Goal: Task Accomplishment & Management: Manage account settings

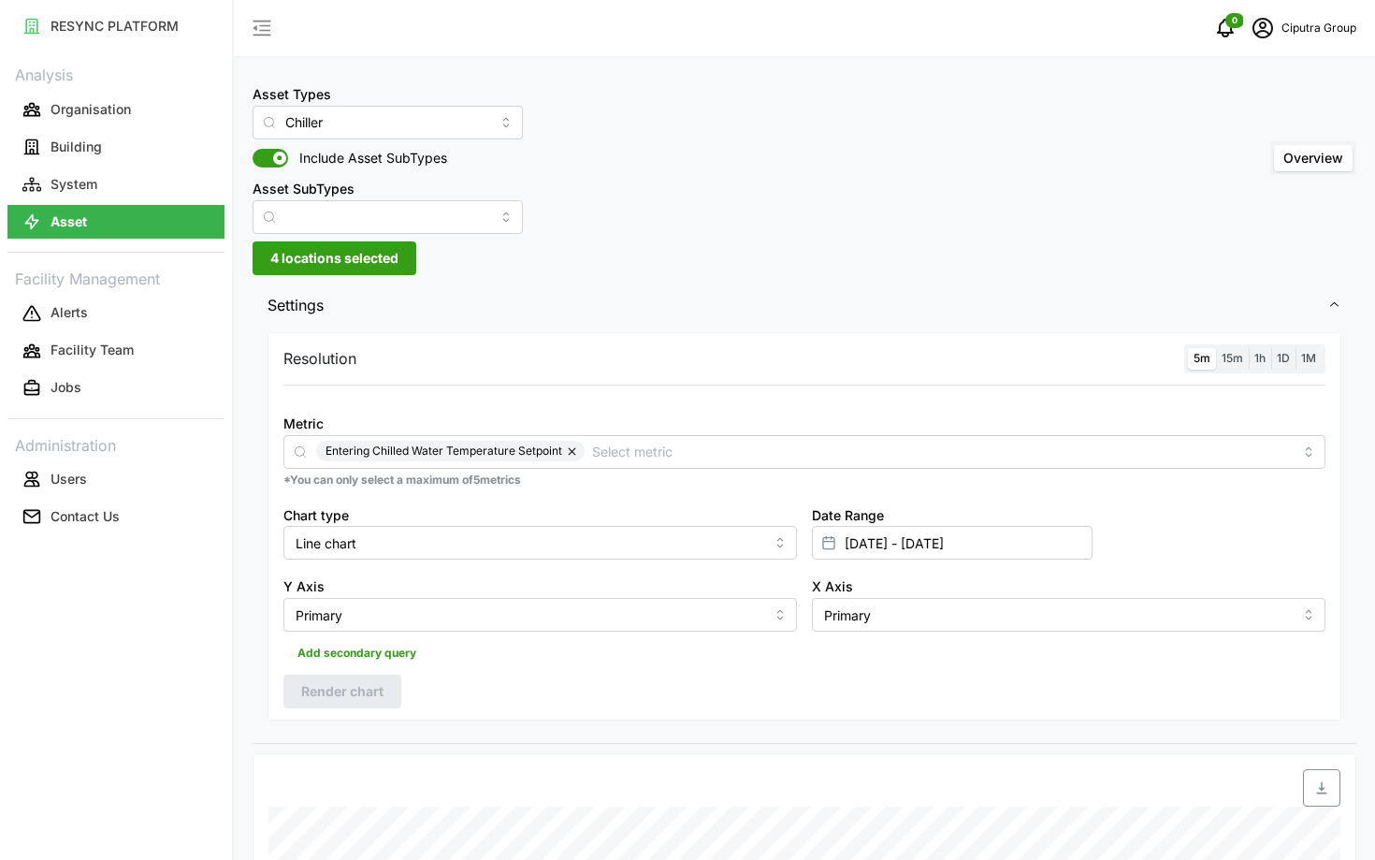
click at [1224, 374] on div "Resolution 5m 15m 1h 1D 1M Metric Entering Chilled Water Temperature Setpoint *…" at bounding box center [805, 526] width 1074 height 388
click at [1234, 359] on span "15m" at bounding box center [1233, 358] width 22 height 14
click at [1216, 348] on input "15m" at bounding box center [1216, 348] width 0 height 0
click at [1199, 359] on span "5m" at bounding box center [1202, 358] width 17 height 14
click at [1188, 348] on input "5m" at bounding box center [1188, 348] width 0 height 0
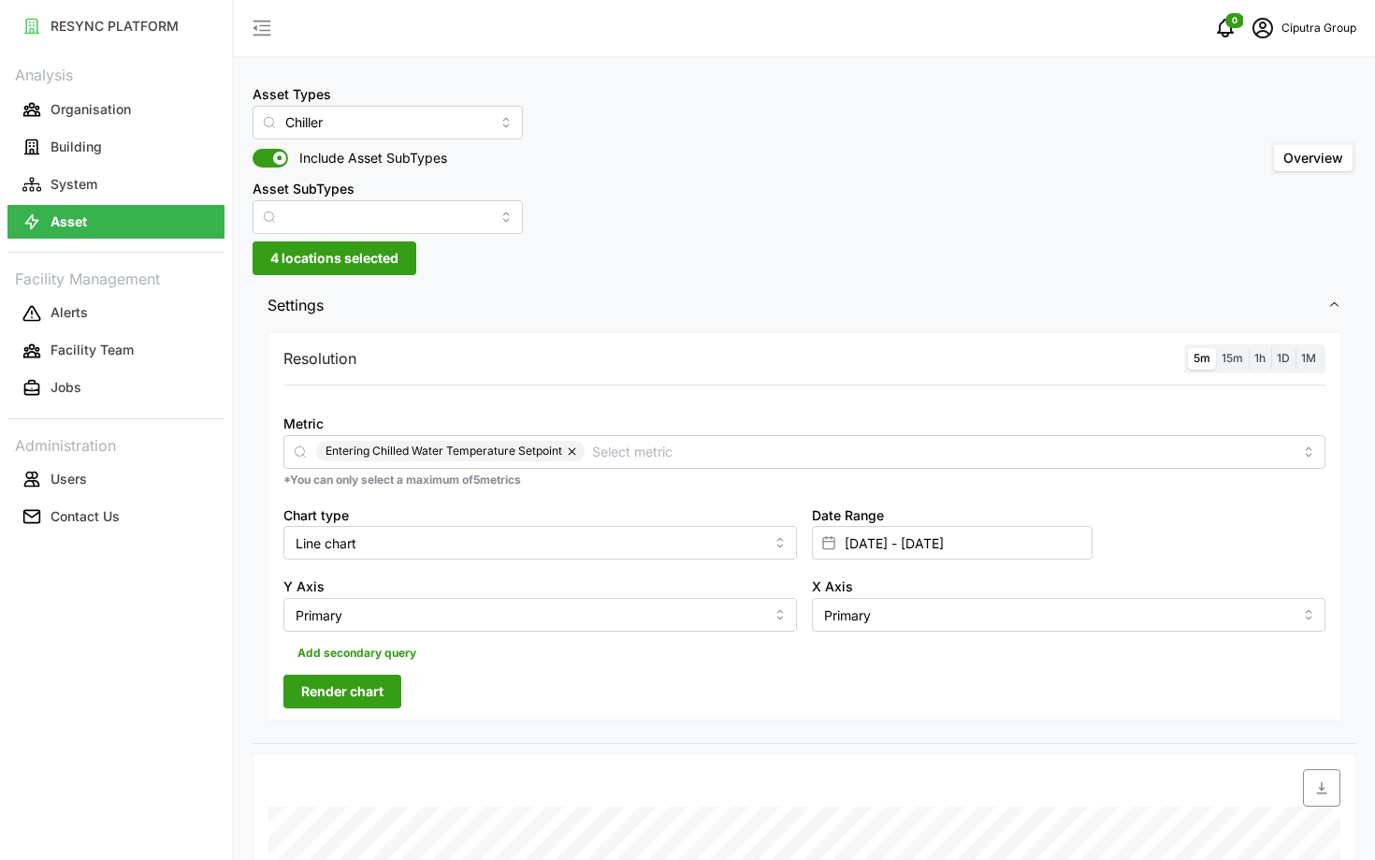
click at [348, 702] on span "Render chart" at bounding box center [342, 691] width 82 height 32
click at [1255, 27] on icon "schedule" at bounding box center [1263, 28] width 22 height 22
click at [1244, 141] on div "Logout" at bounding box center [1288, 141] width 133 height 21
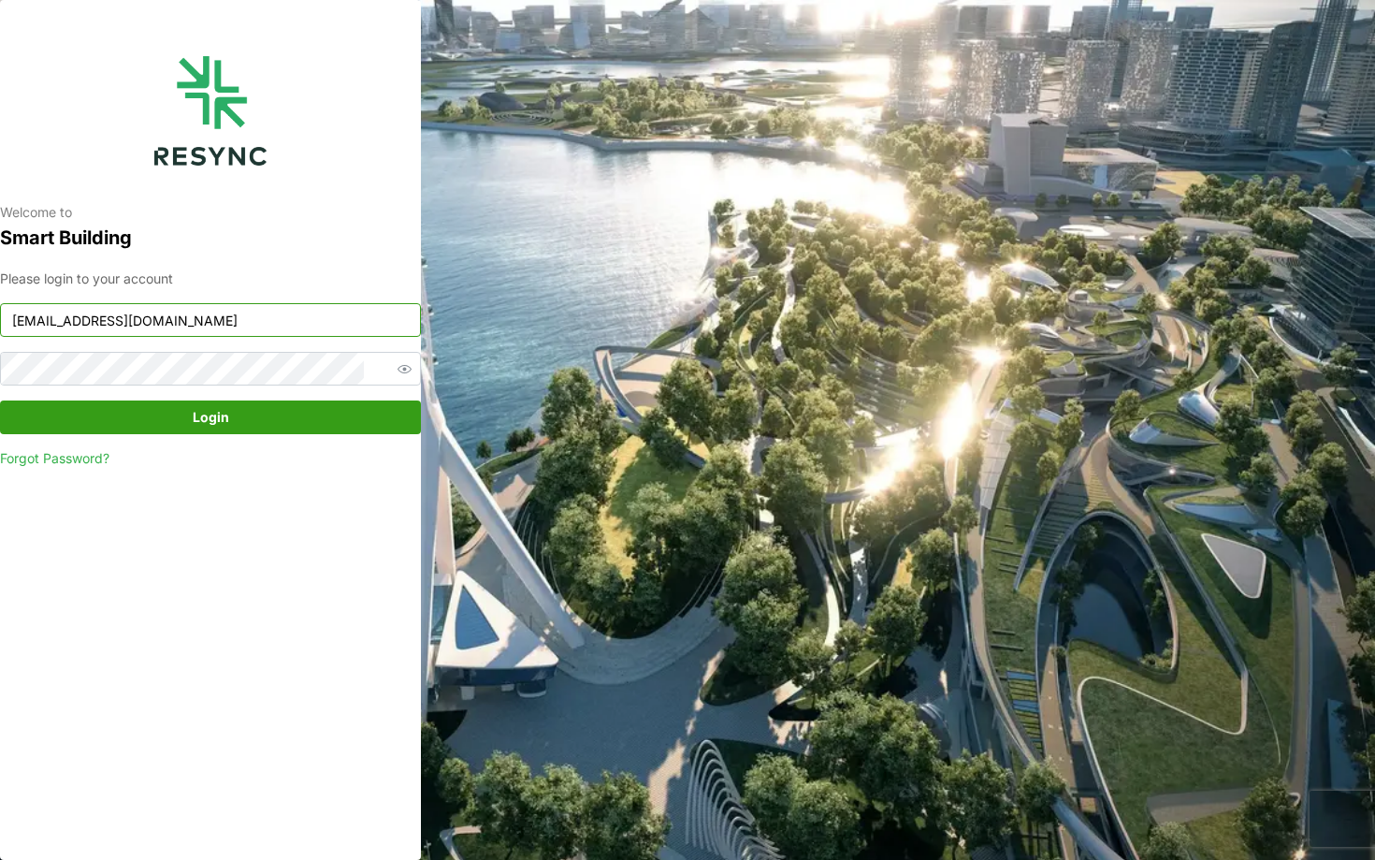
click at [158, 324] on input "ciputra_display@resynctech.com" at bounding box center [210, 320] width 421 height 34
type input "continental_display@resynctech.com"
click at [180, 424] on span "Login" at bounding box center [210, 417] width 385 height 32
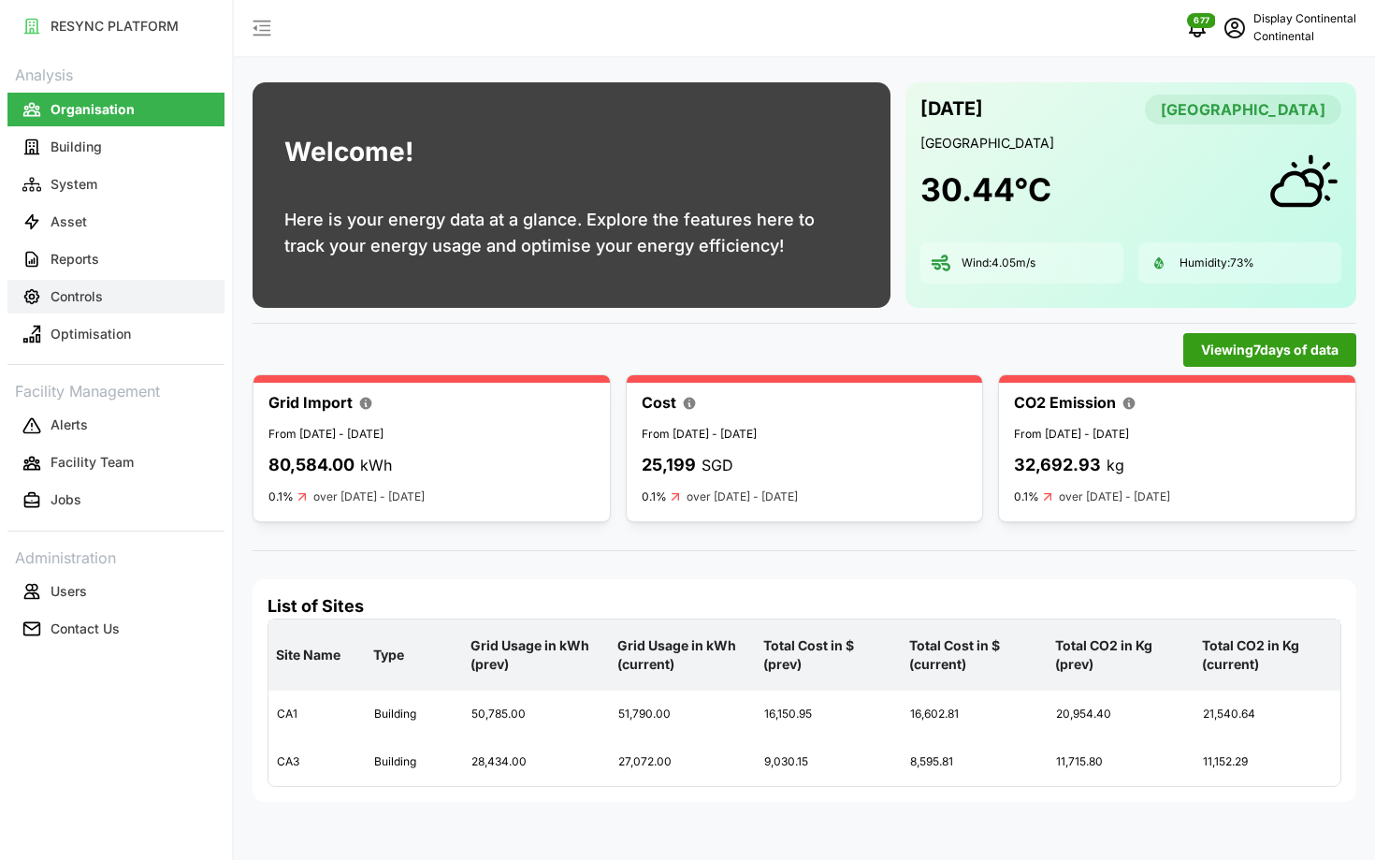
click at [139, 286] on button "Controls" at bounding box center [115, 297] width 217 height 34
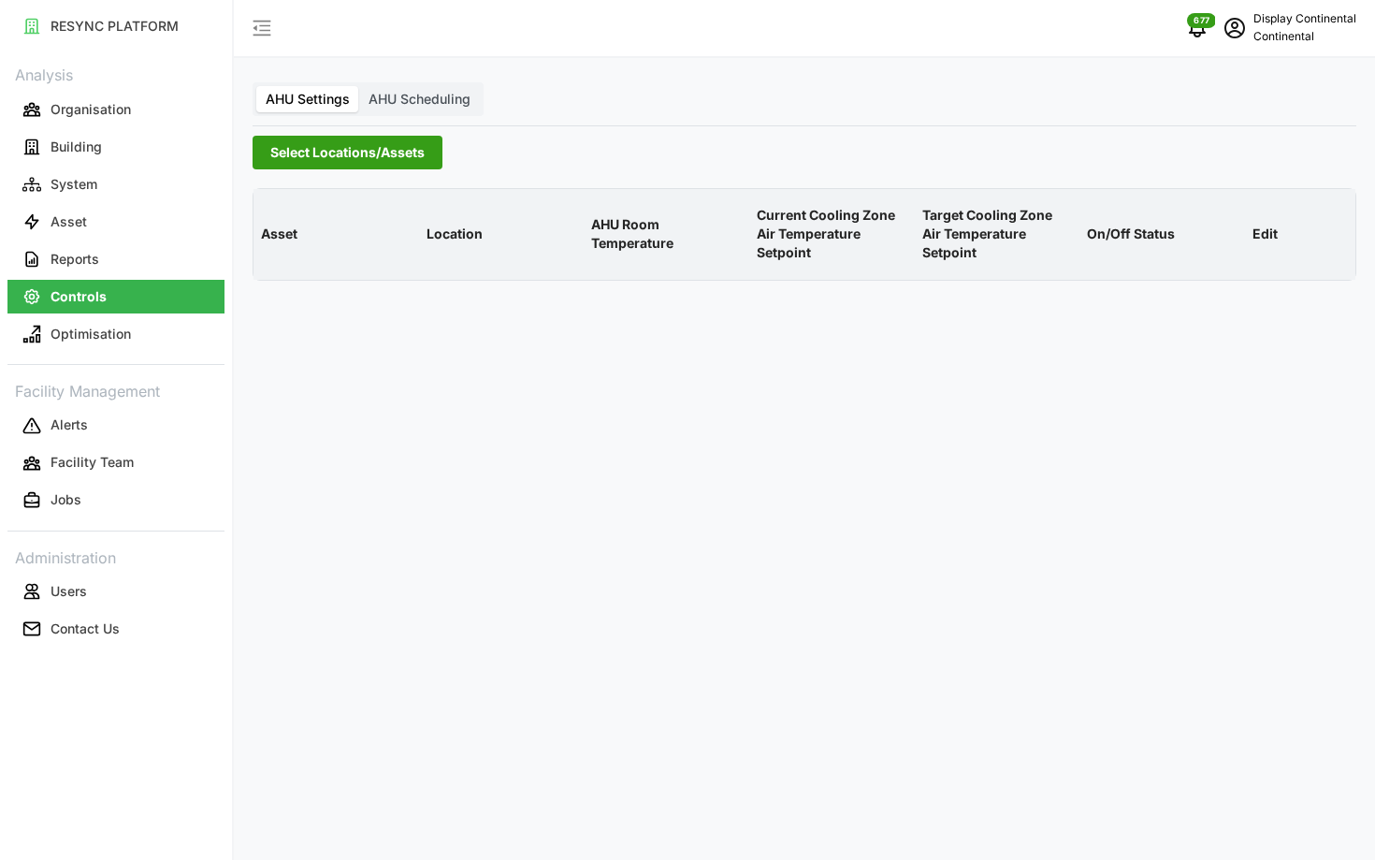
click at [324, 172] on div "AHU Settings AHU Scheduling Select Locations/Assets Asset Location AHU Room Tem…" at bounding box center [804, 430] width 1141 height 860
click at [349, 146] on span "Select Locations/Assets" at bounding box center [347, 153] width 154 height 32
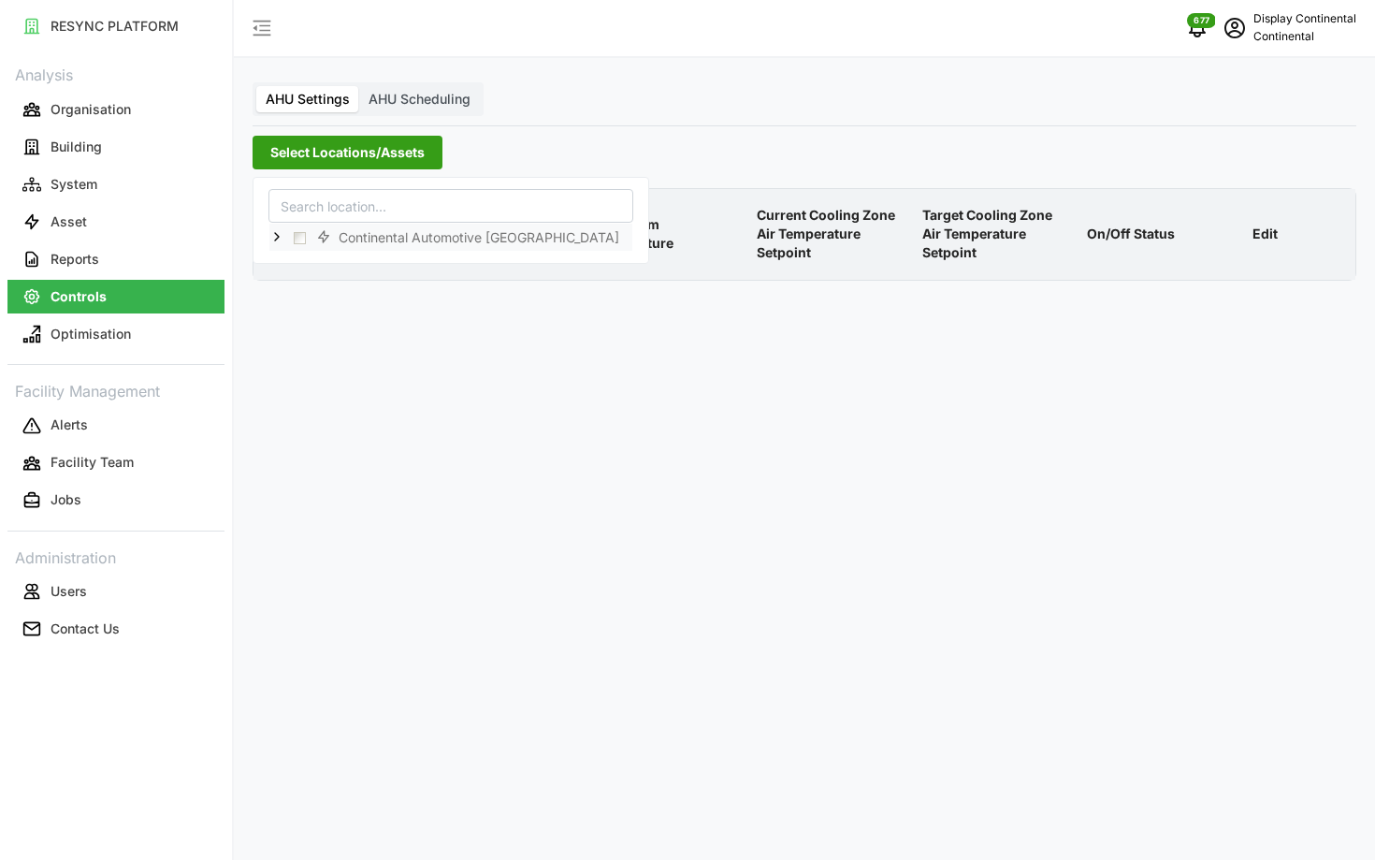
click at [276, 239] on icon at bounding box center [276, 236] width 15 height 15
click at [310, 261] on span "Select CA1" at bounding box center [315, 264] width 12 height 12
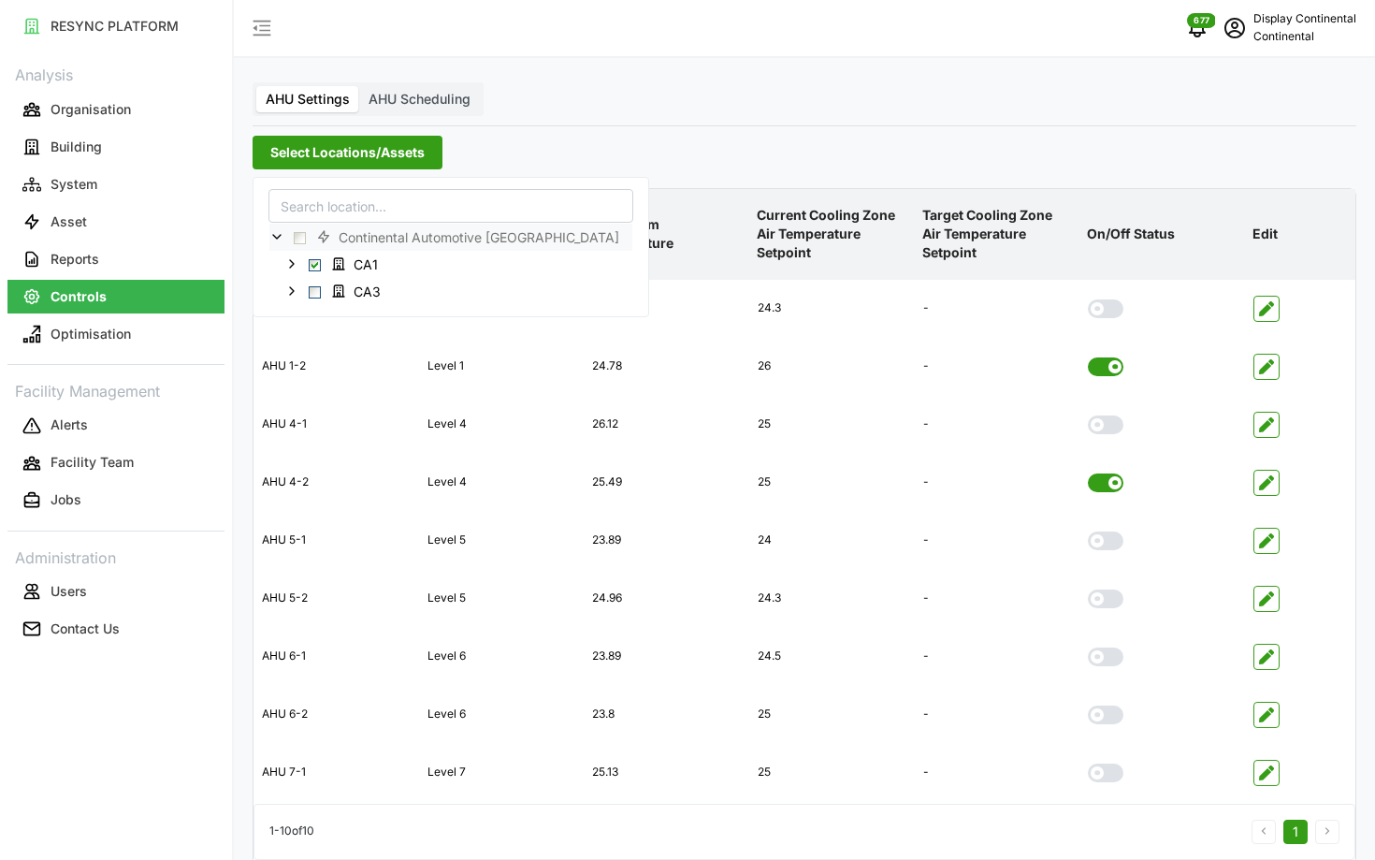
click at [1044, 181] on div "Asset Location AHU Room Temperature Current Cooling Zone Air Temperature Setpoi…" at bounding box center [804, 553] width 1119 height 744
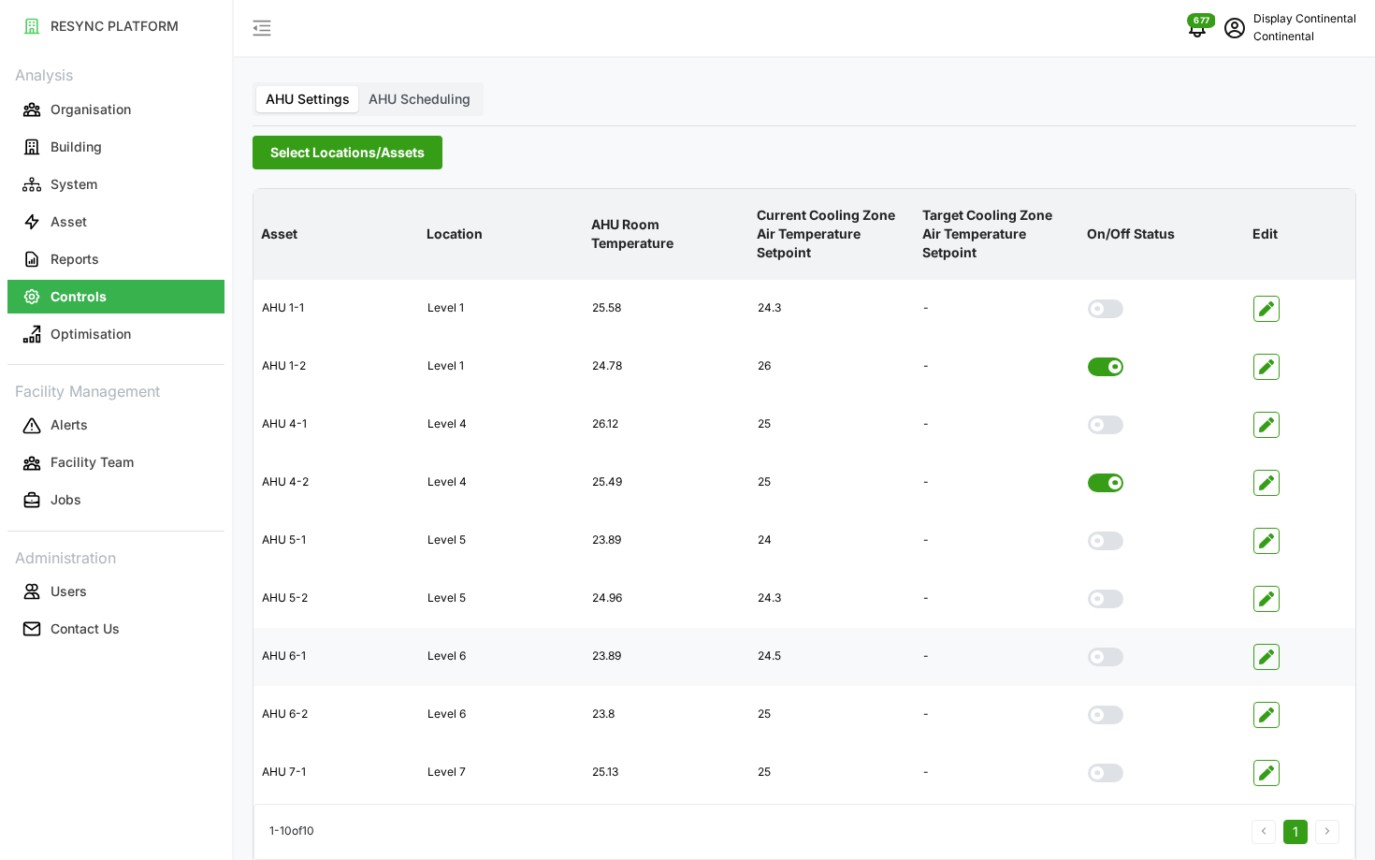
scroll to position [75, 0]
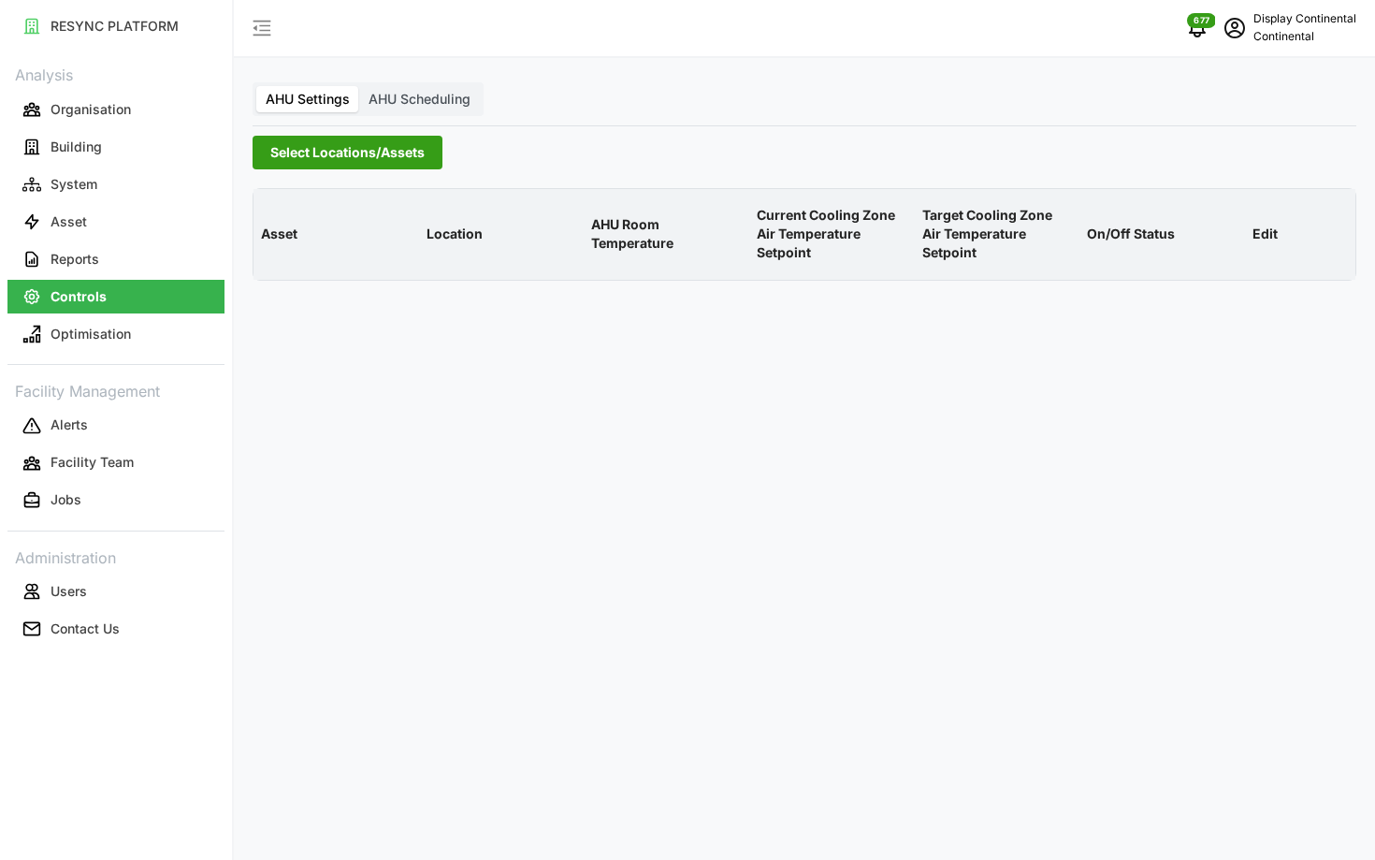
click at [381, 161] on span "Select Locations/Assets" at bounding box center [347, 153] width 154 height 32
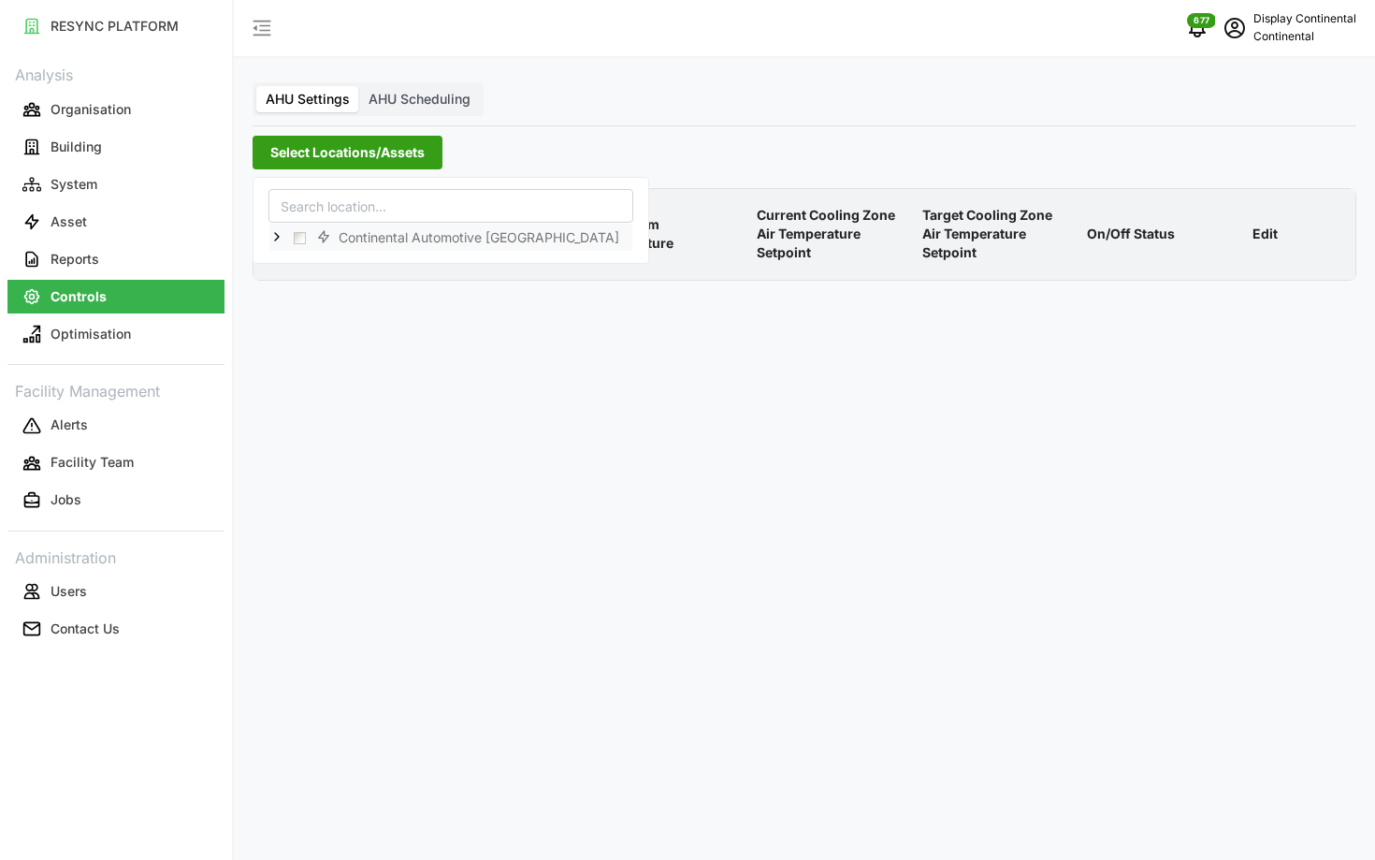
click at [278, 242] on icon at bounding box center [276, 236] width 15 height 15
click at [309, 260] on span "Select CA1" at bounding box center [315, 264] width 12 height 12
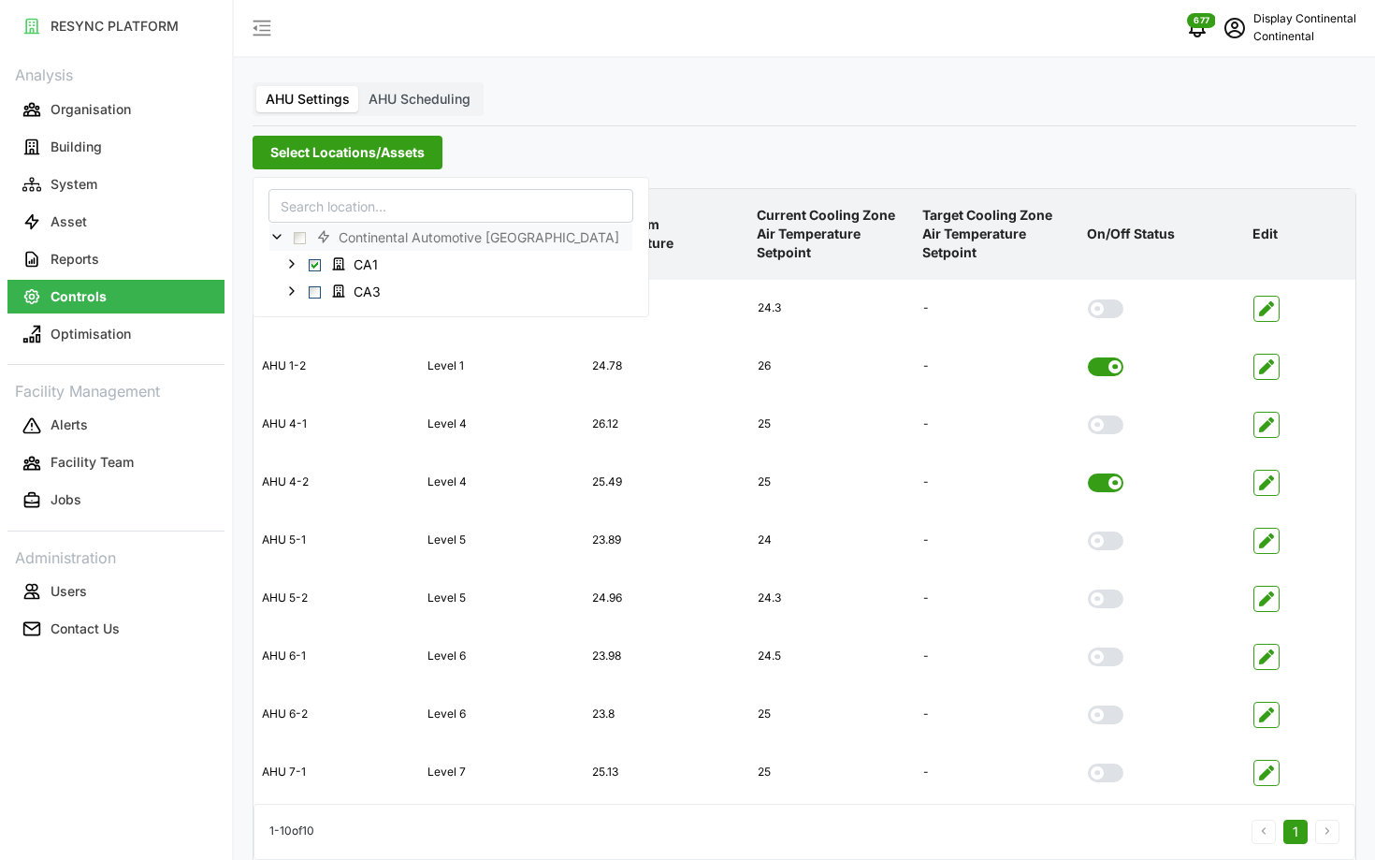
click at [915, 206] on th "Target Cooling Zone Air Temperature Setpoint" at bounding box center [998, 234] width 166 height 91
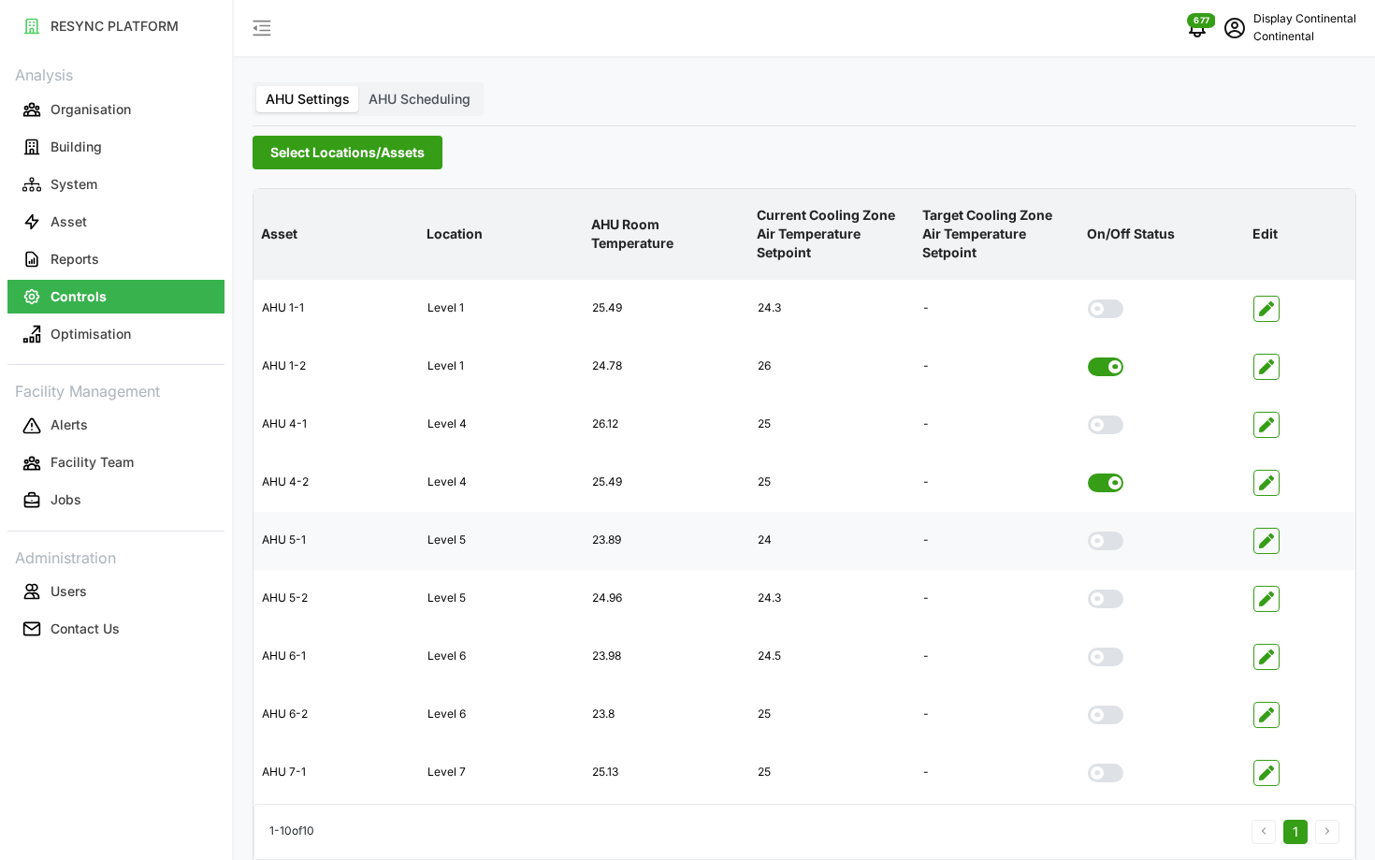
scroll to position [75, 0]
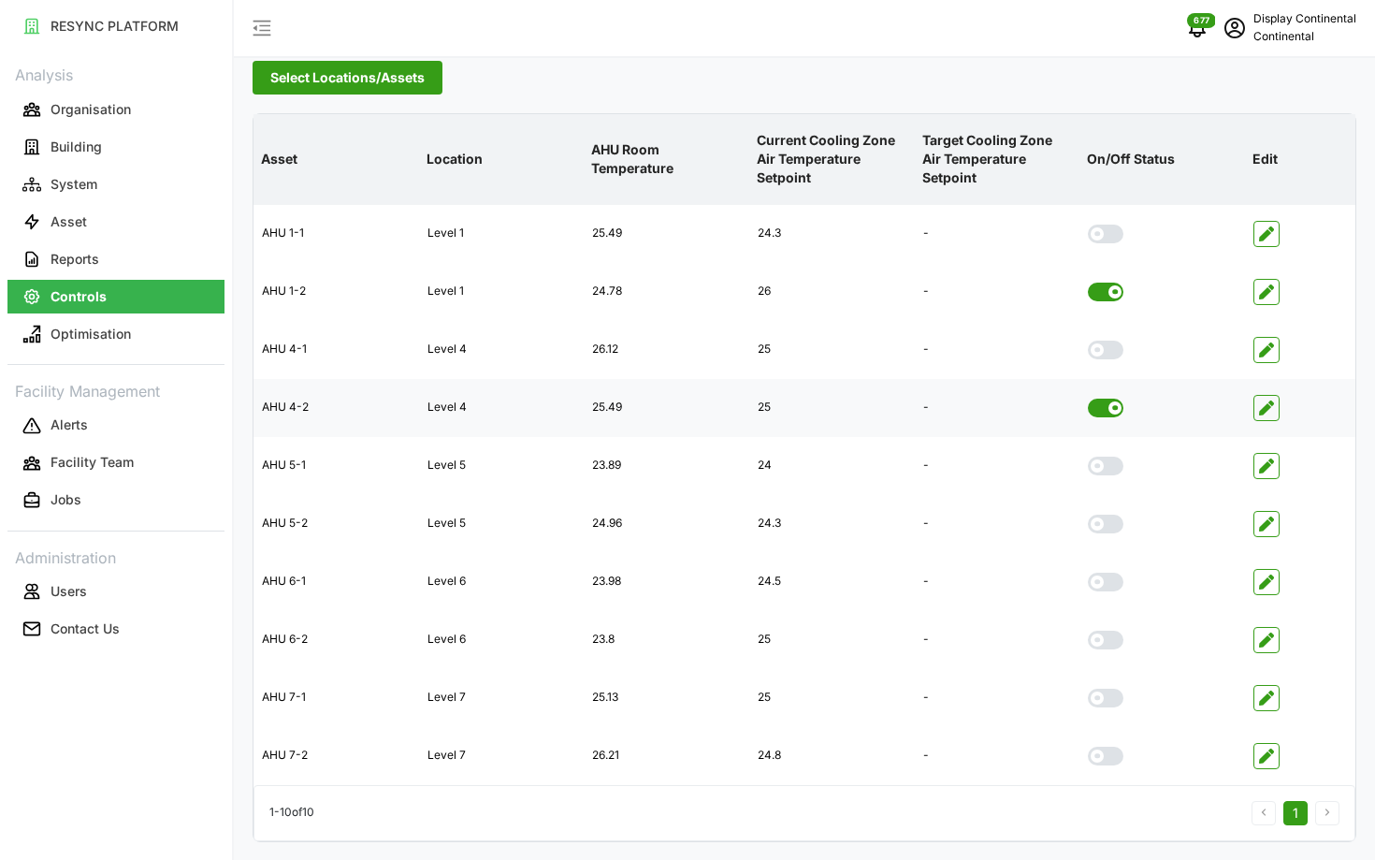
click at [1114, 414] on span at bounding box center [1106, 407] width 36 height 19
click at [1088, 398] on input "checkbox" at bounding box center [1088, 398] width 0 height 0
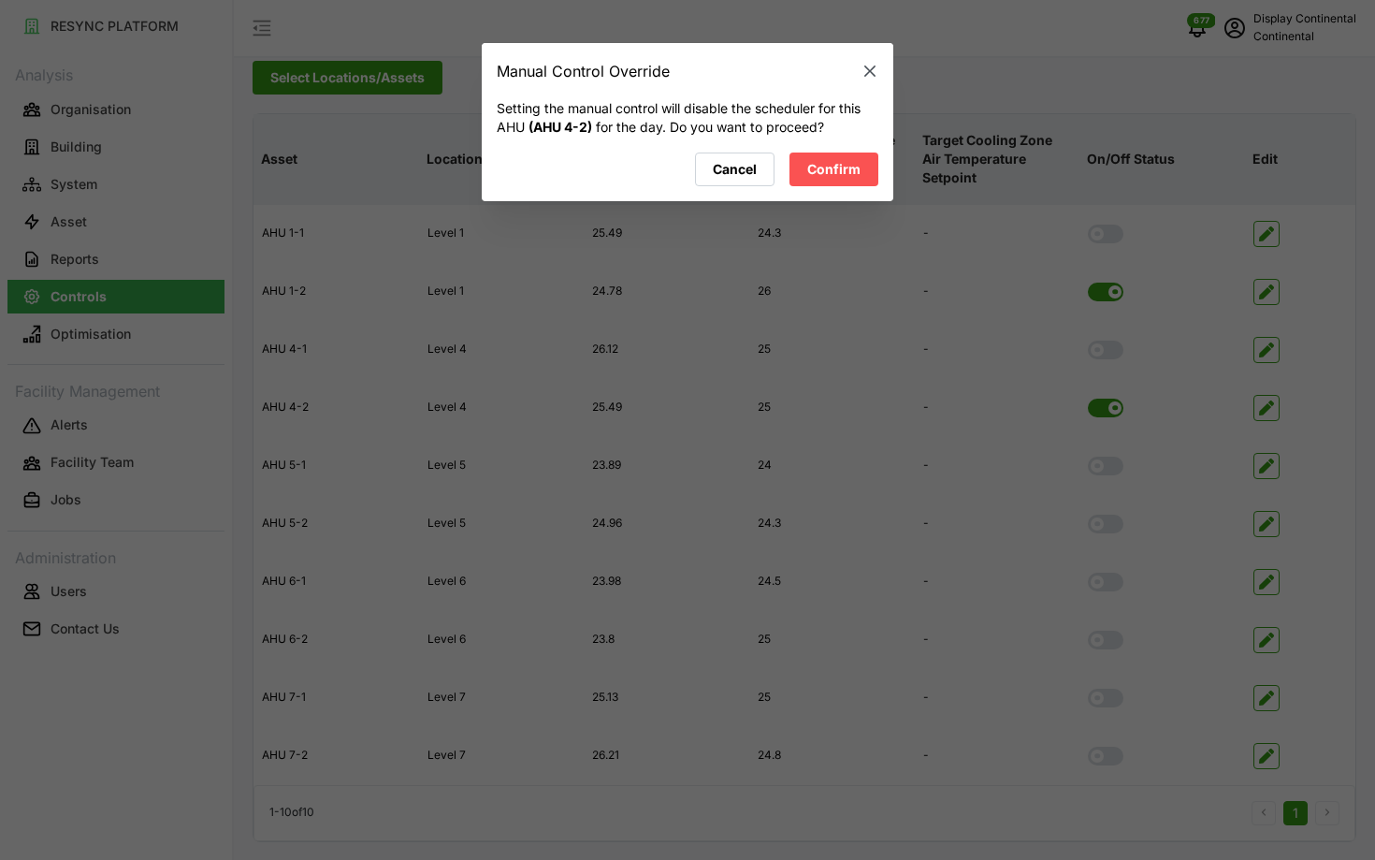
click at [834, 167] on span "Confirm" at bounding box center [833, 169] width 53 height 32
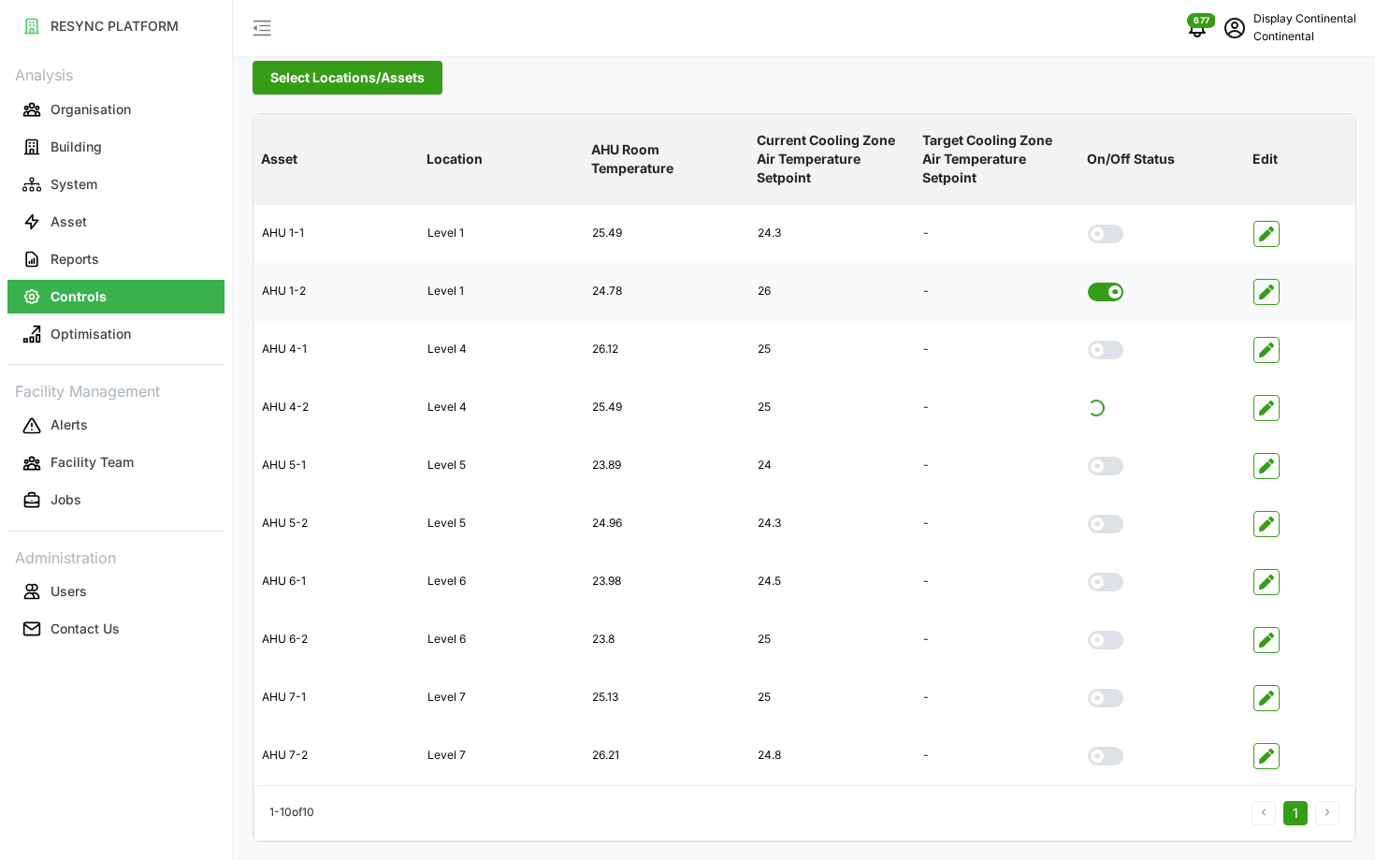
scroll to position [0, 0]
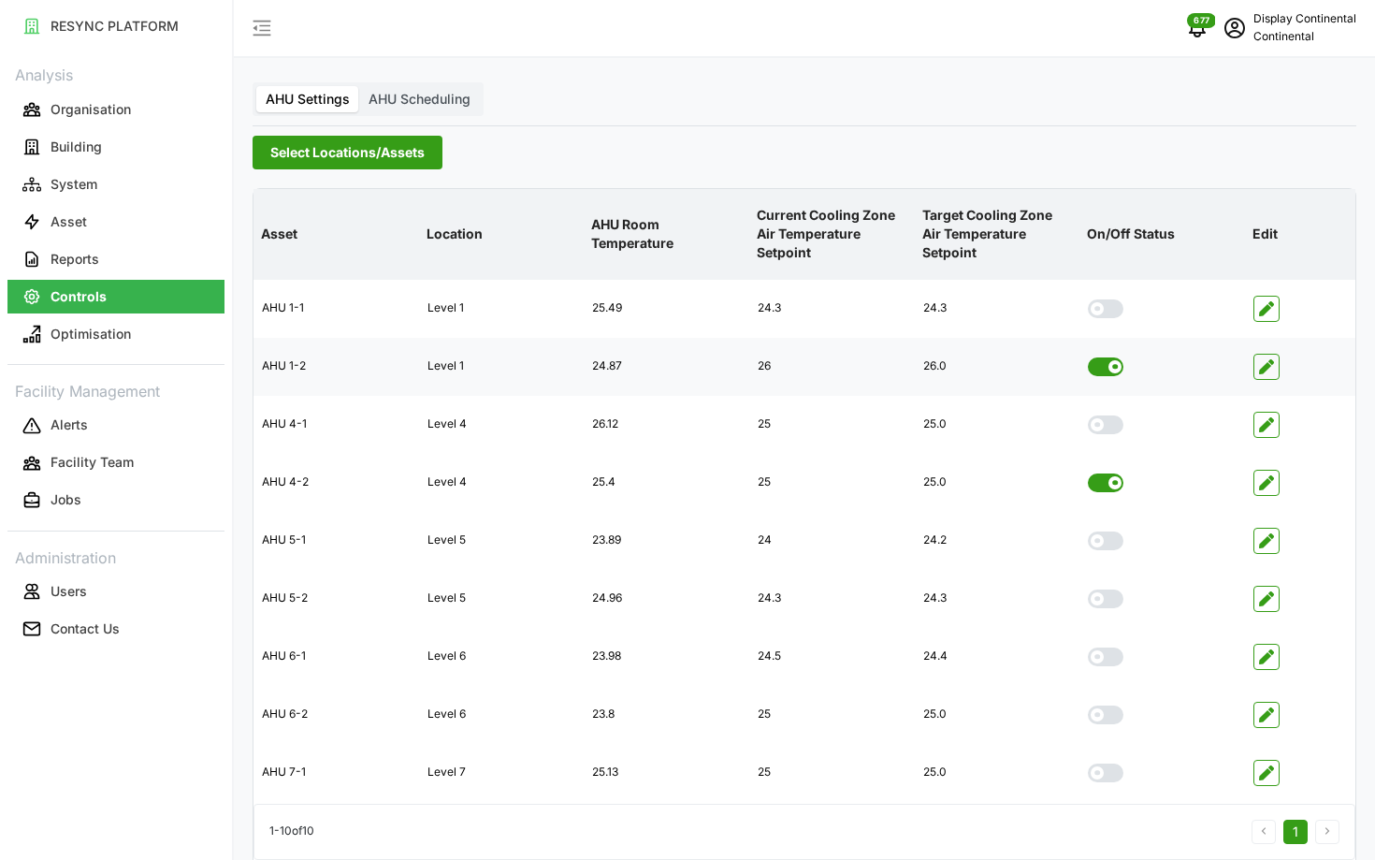
click at [1096, 375] on div at bounding box center [1162, 366] width 164 height 49
click at [1091, 362] on span at bounding box center [1099, 366] width 22 height 19
click at [1088, 357] on input "checkbox" at bounding box center [1088, 357] width 0 height 0
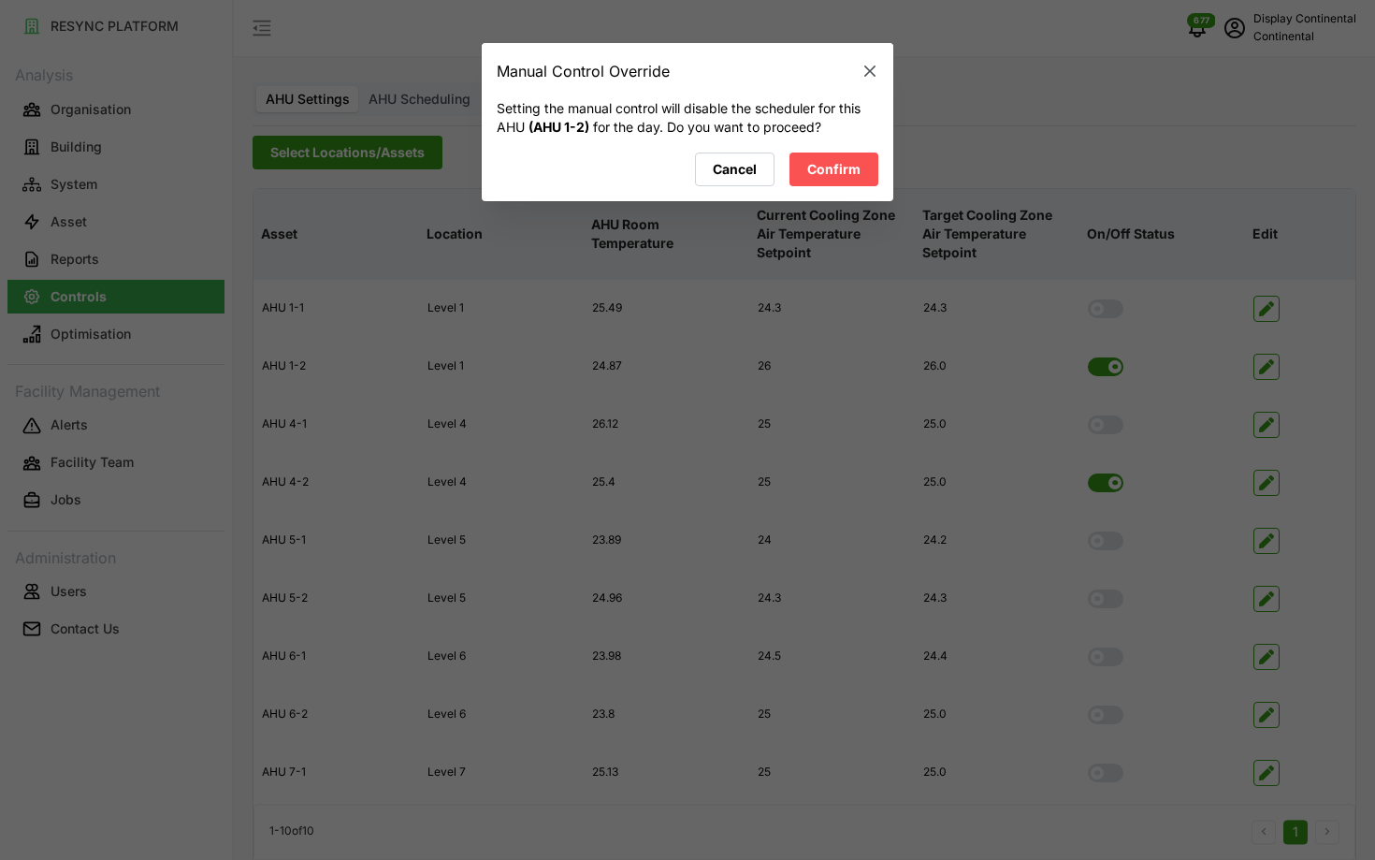
click at [858, 171] on span "Confirm" at bounding box center [833, 169] width 53 height 32
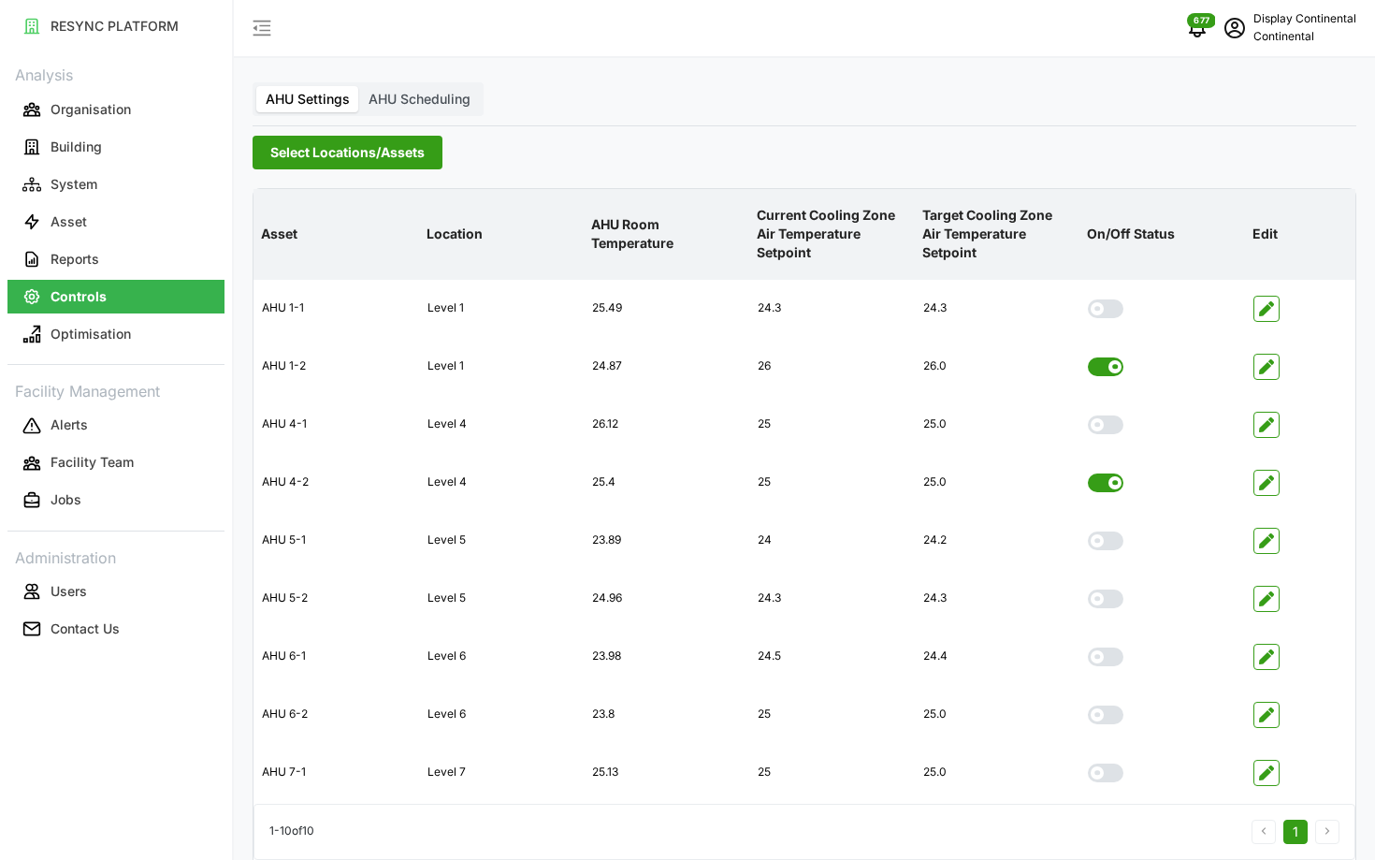
click at [388, 165] on span "Select Locations/Assets" at bounding box center [347, 153] width 154 height 32
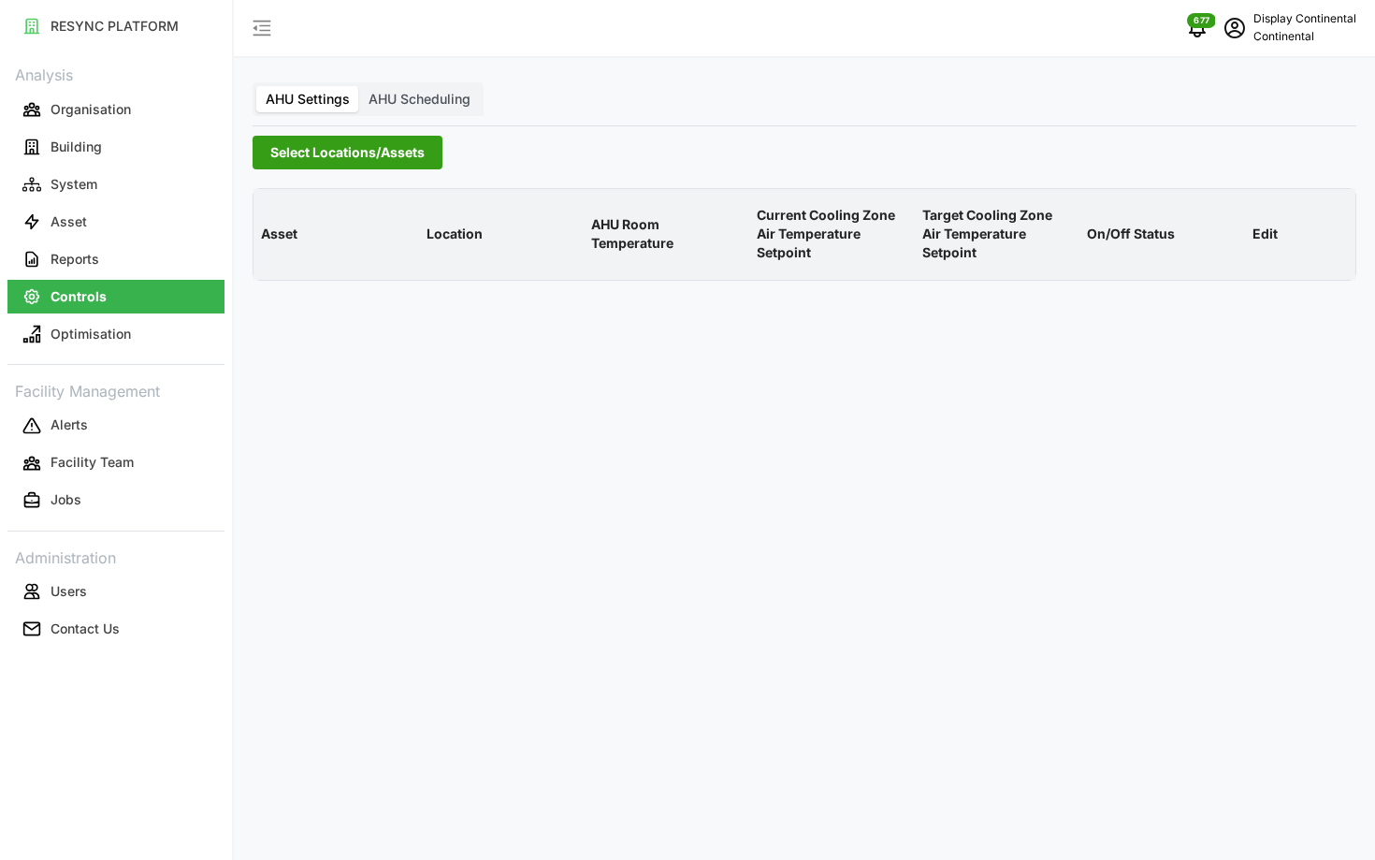
click at [369, 155] on span "Select Locations/Assets" at bounding box center [347, 153] width 154 height 32
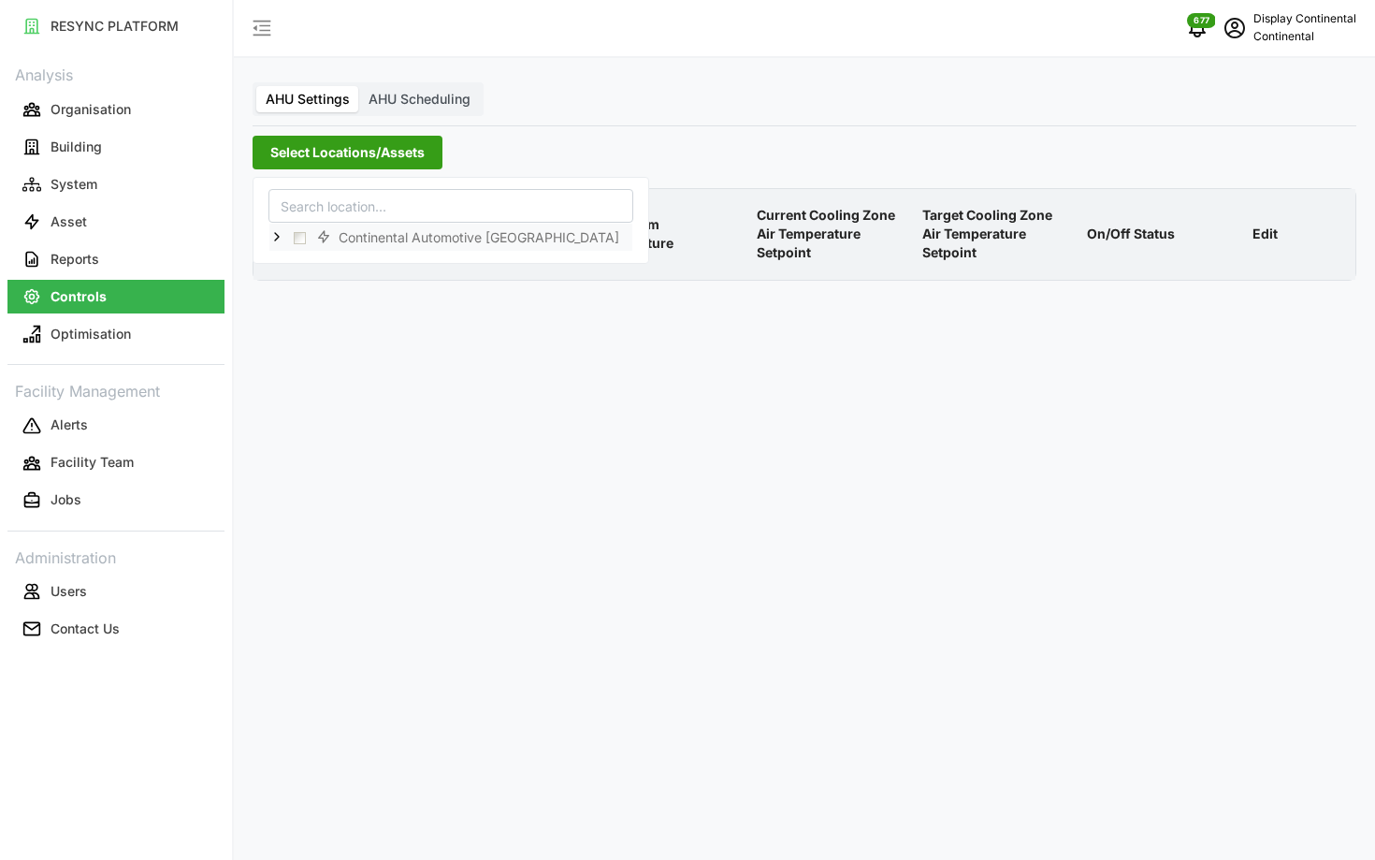
click at [279, 235] on icon at bounding box center [276, 236] width 15 height 15
click at [312, 264] on span "Select CA1" at bounding box center [315, 264] width 12 height 12
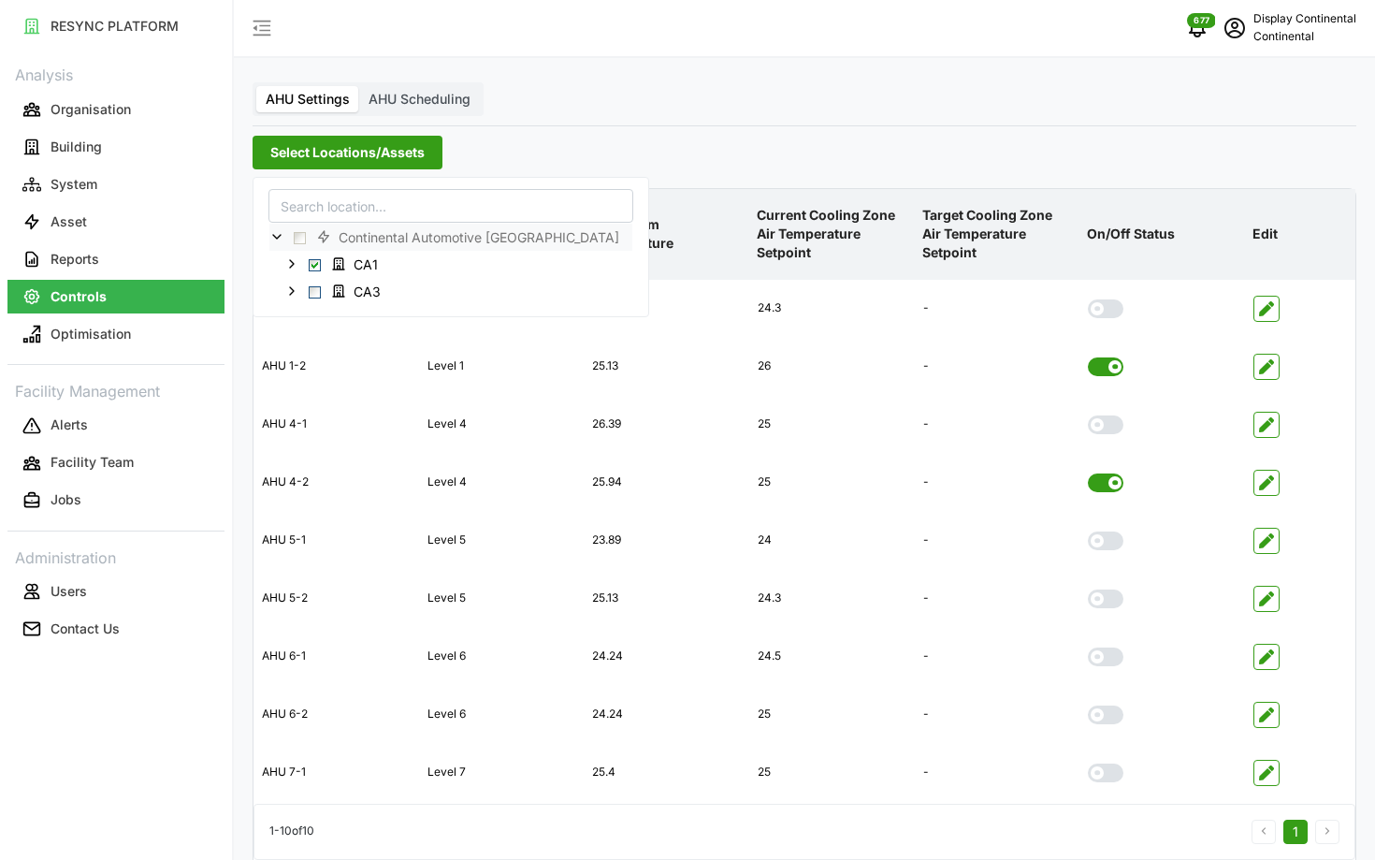
click at [1263, 132] on div "AHU Settings AHU Scheduling Select Locations/Assets Asset Location AHU Room Tem…" at bounding box center [804, 467] width 1141 height 935
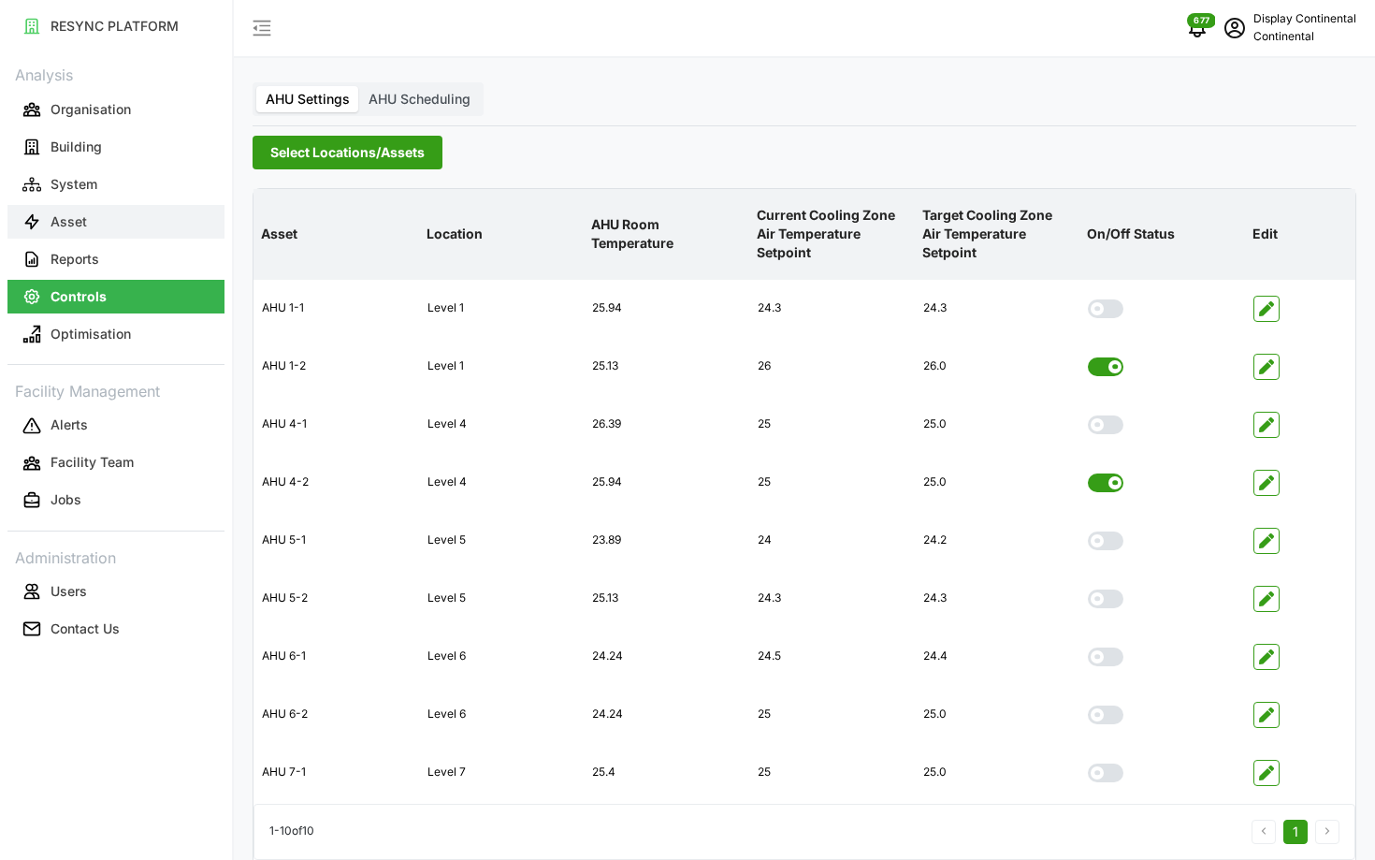
click at [91, 219] on button "Asset" at bounding box center [115, 222] width 217 height 34
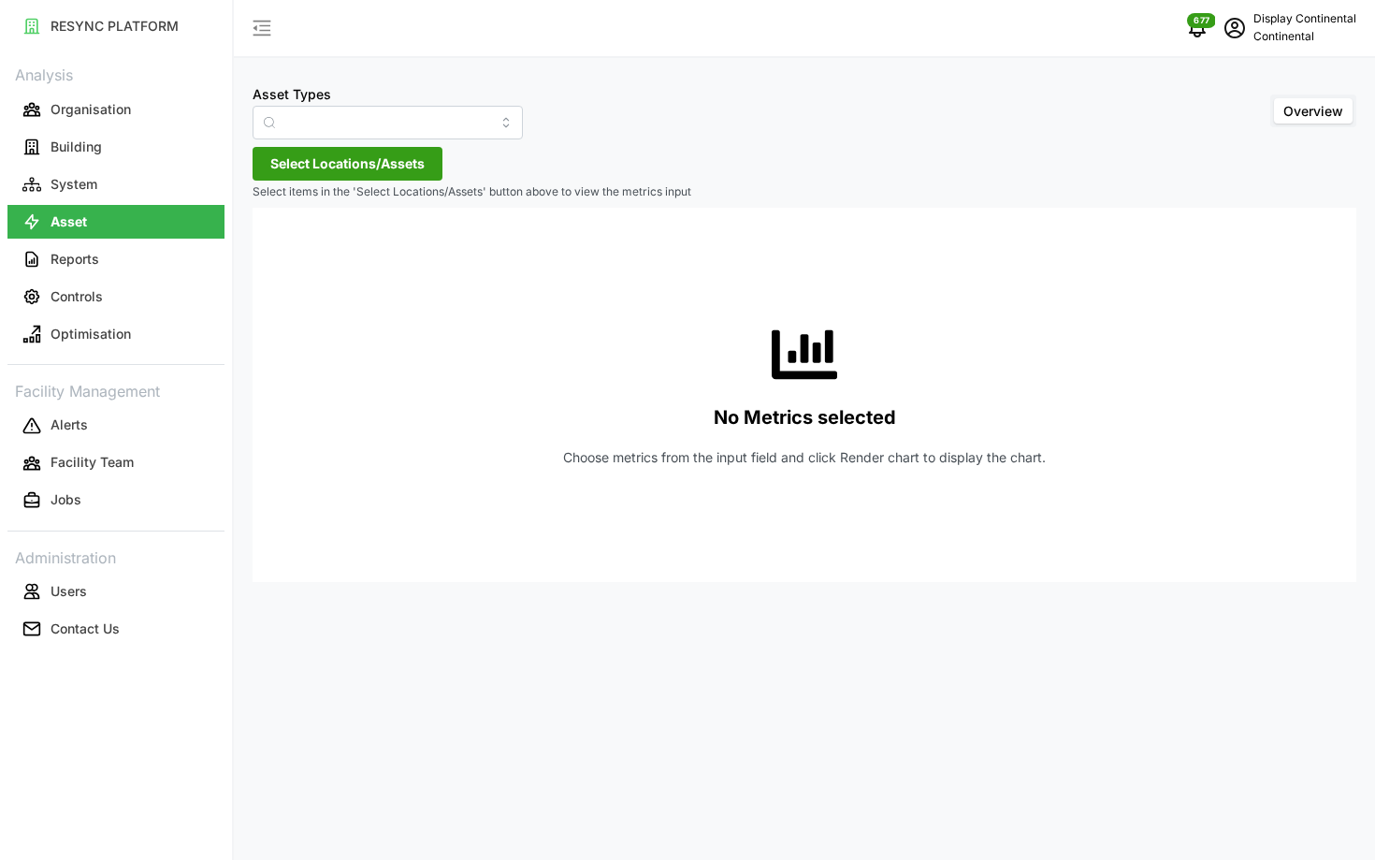
type input "Air Handling Unit"
click at [392, 128] on input "Air Handling Unit" at bounding box center [388, 123] width 270 height 34
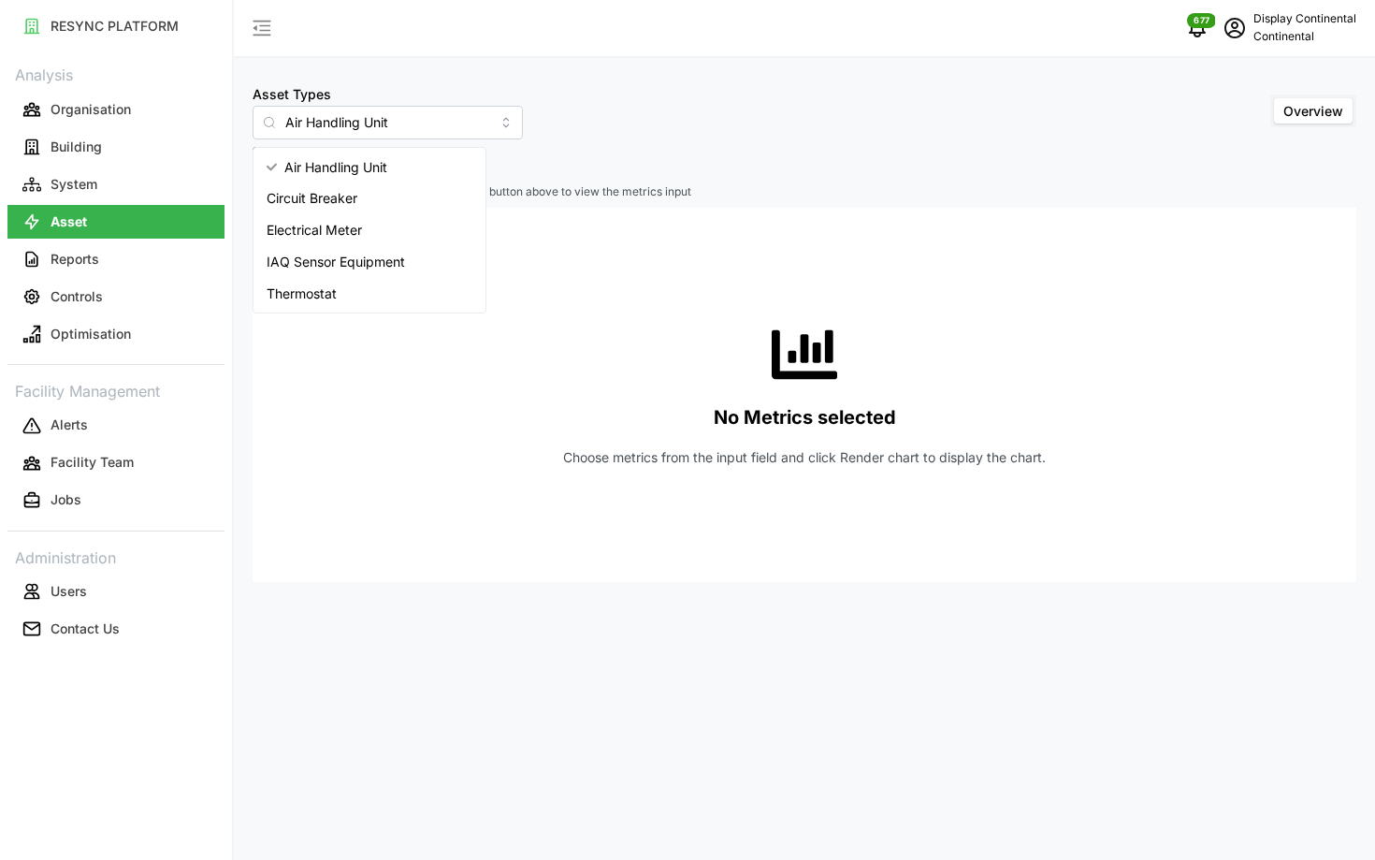
click at [522, 220] on div "No Metrics selected Choose metrics from the input field and click Render chart …" at bounding box center [805, 395] width 1074 height 374
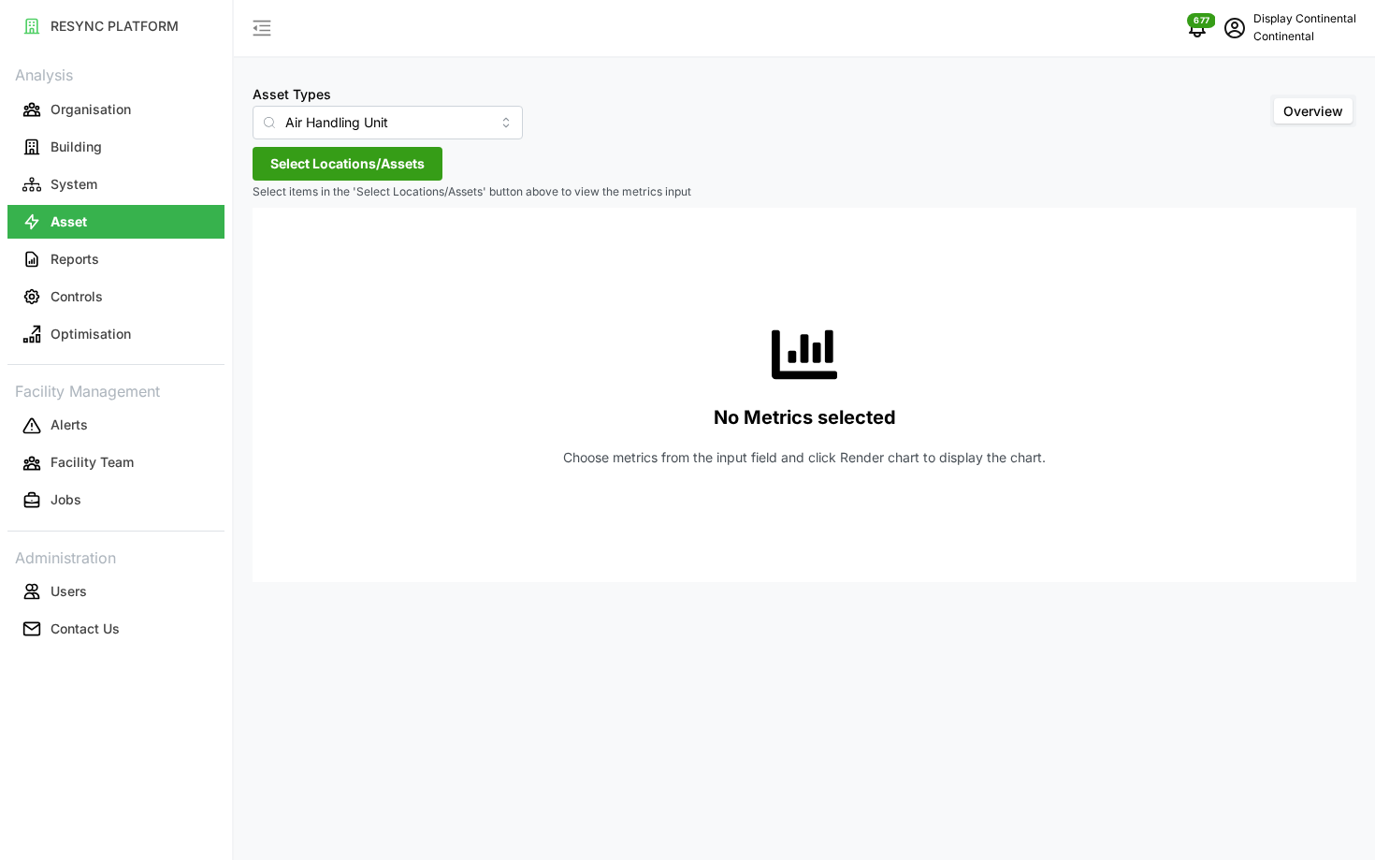
click at [371, 152] on span "Select Locations/Assets" at bounding box center [347, 164] width 154 height 32
click at [280, 247] on icon at bounding box center [276, 247] width 15 height 15
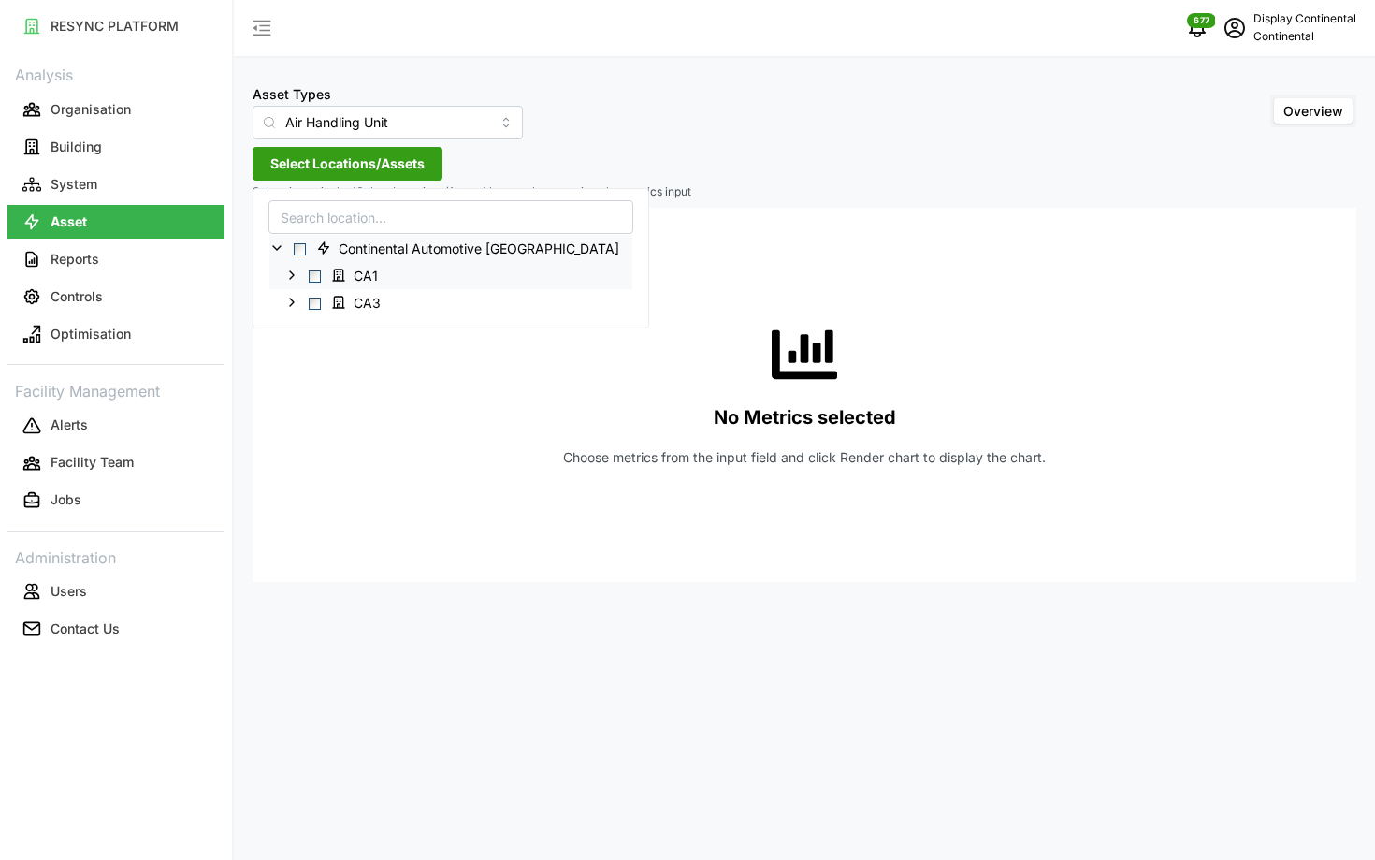
click at [317, 274] on span "Select CA1" at bounding box center [315, 276] width 12 height 12
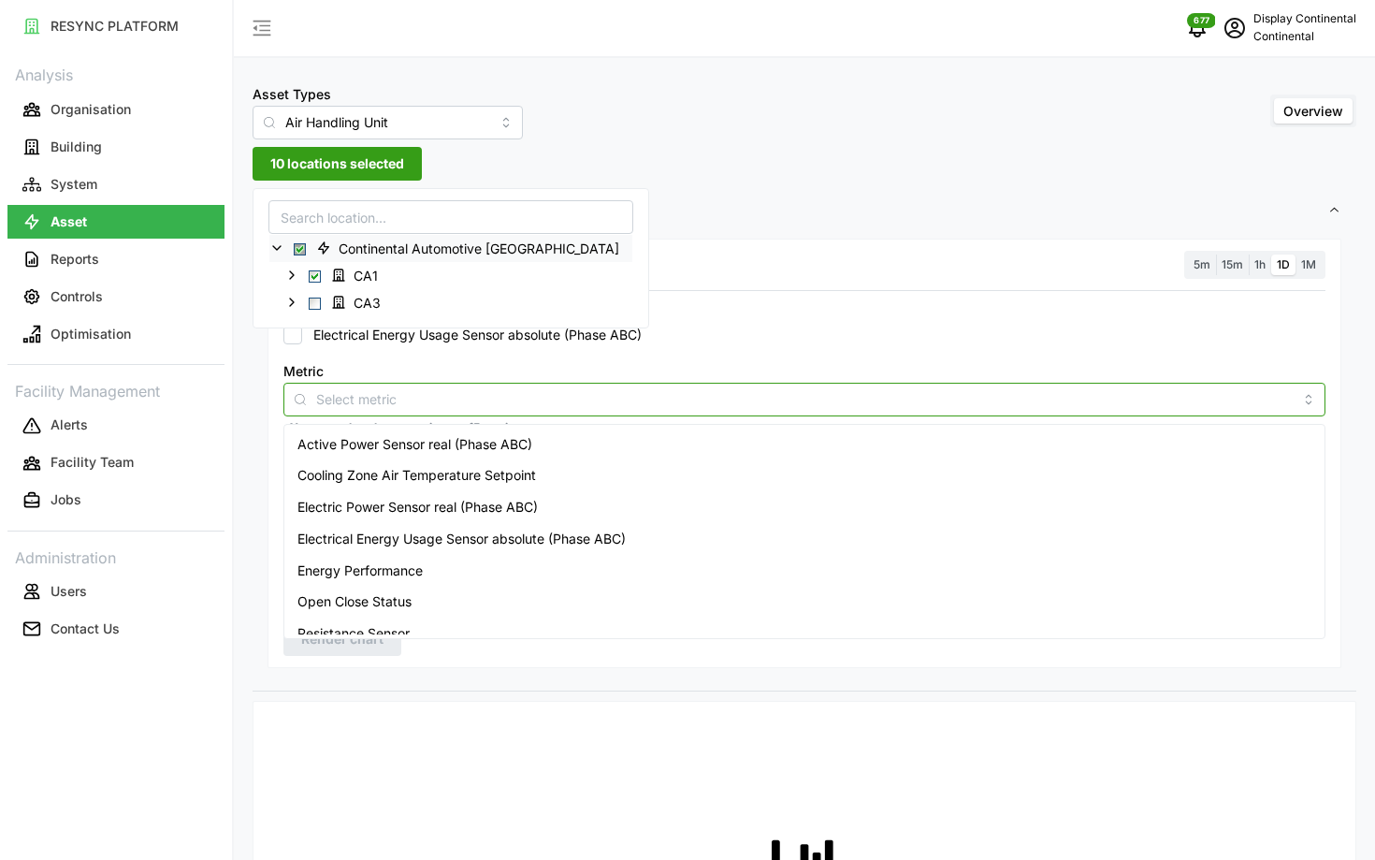
click at [520, 388] on input "Metric" at bounding box center [804, 398] width 977 height 21
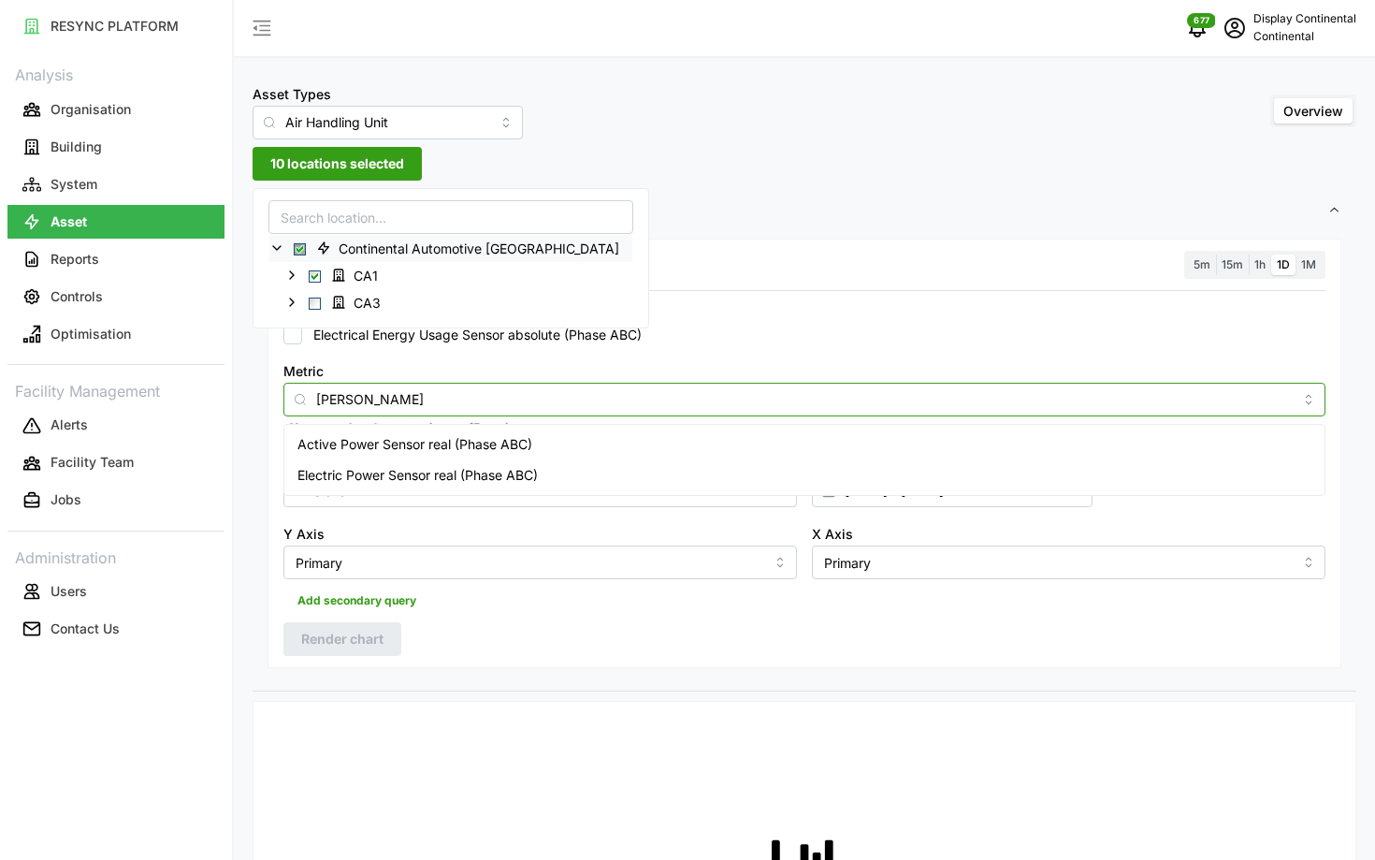
type input "power"
click at [494, 437] on span "Active Power Sensor real (Phase ABC)" at bounding box center [414, 444] width 235 height 21
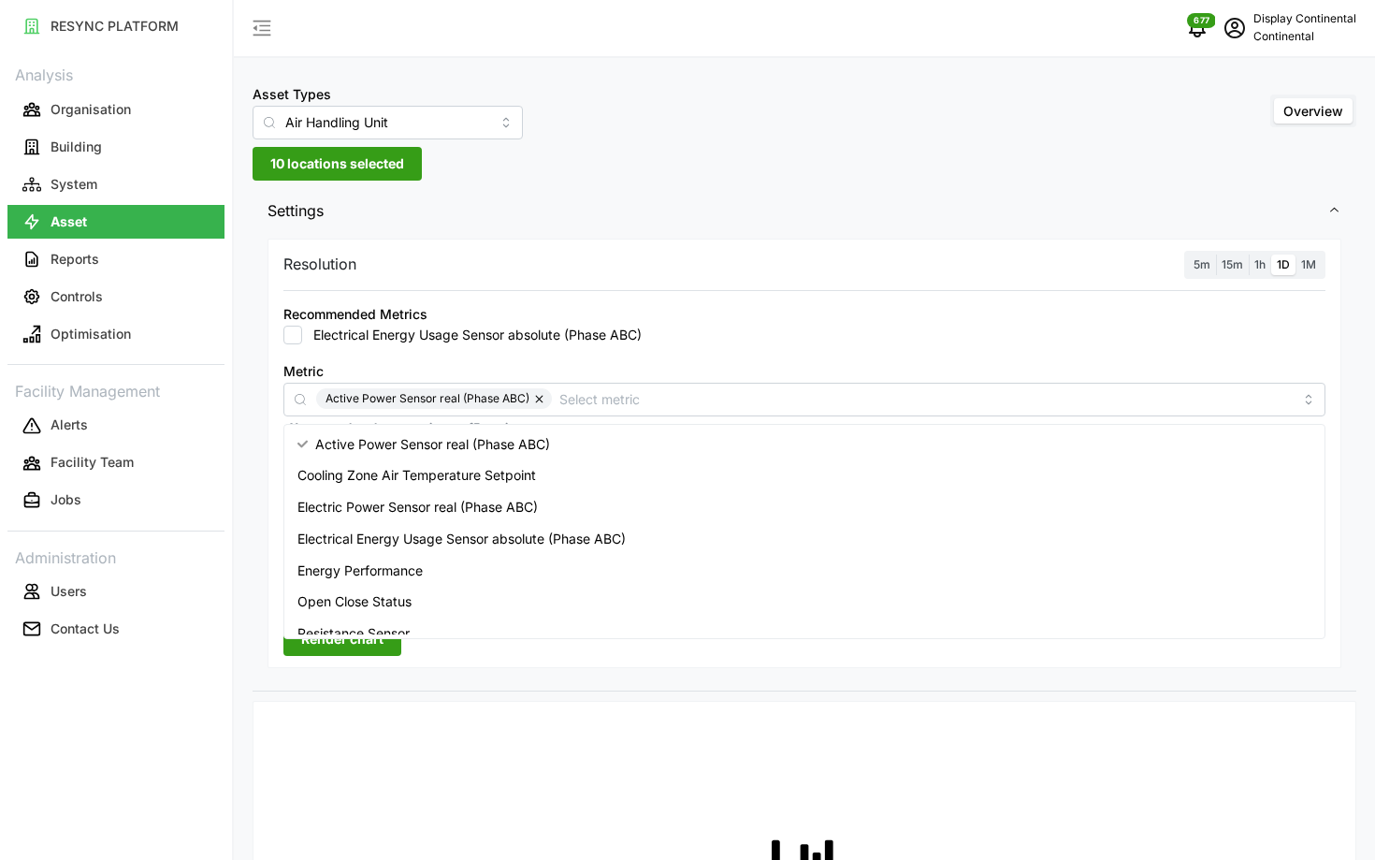
click at [1199, 273] on label "5m" at bounding box center [1202, 265] width 28 height 22
click at [1188, 254] on input "5m" at bounding box center [1188, 254] width 0 height 0
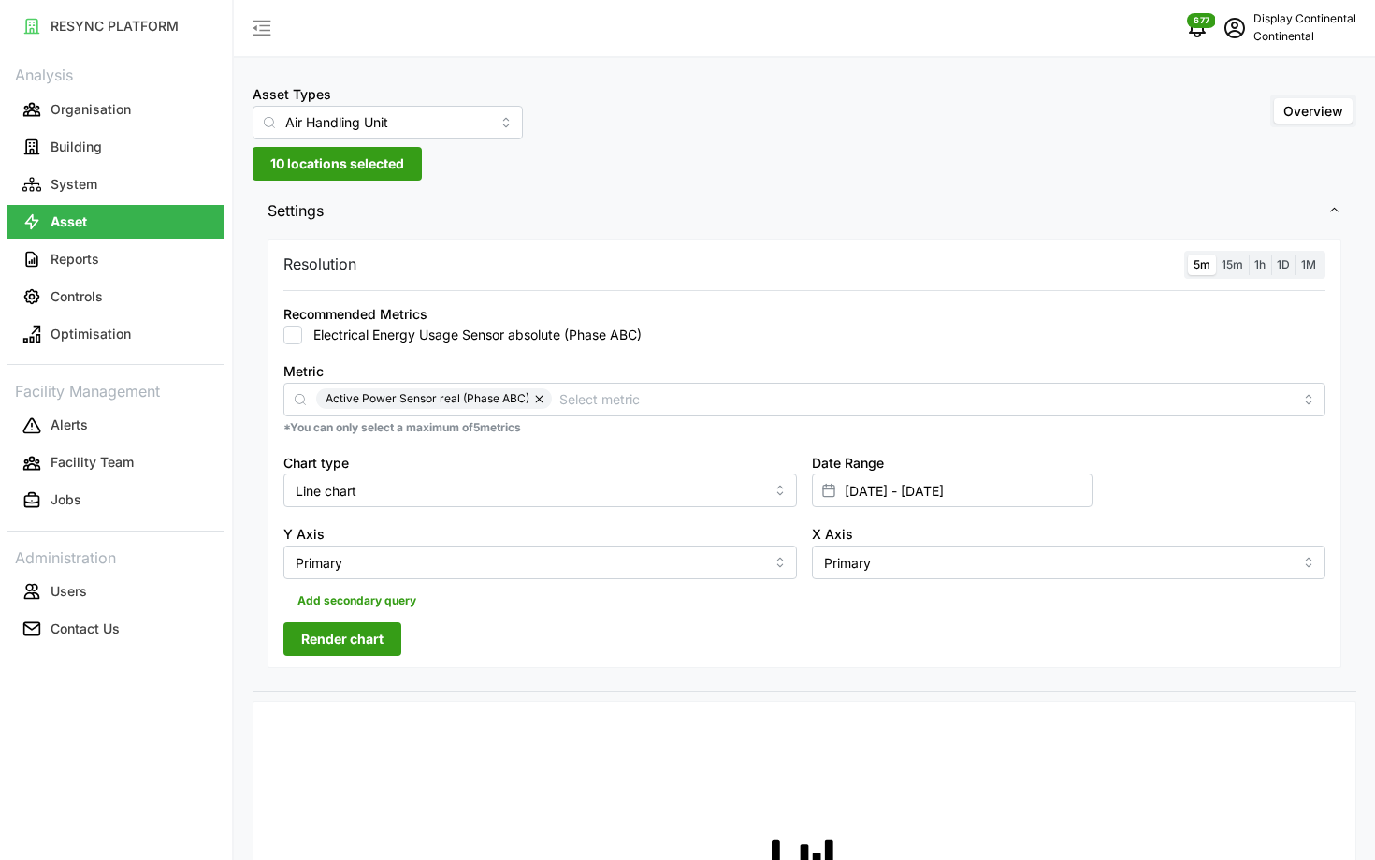
click at [388, 647] on button "Render chart" at bounding box center [342, 639] width 118 height 34
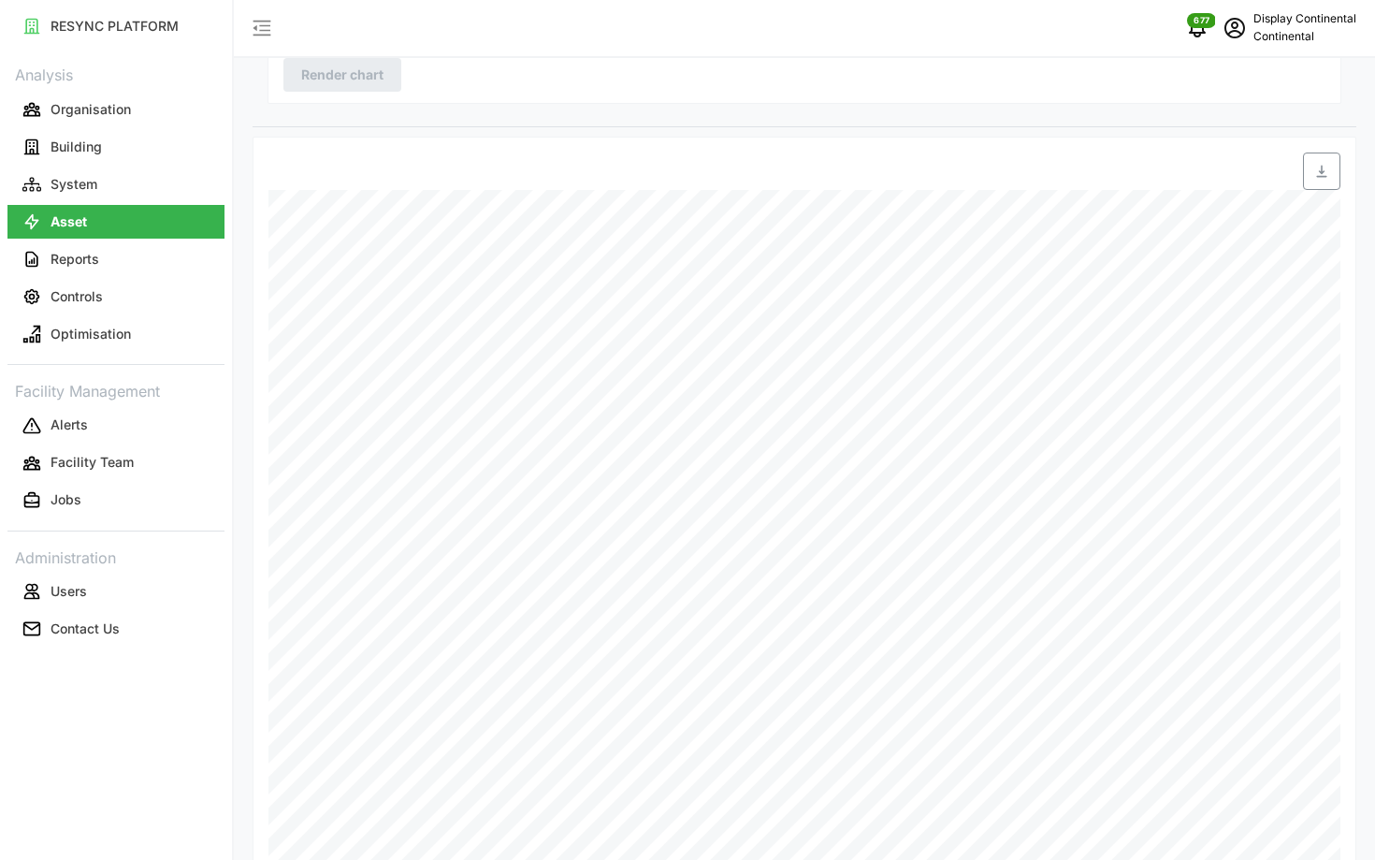
scroll to position [601, 0]
